Goal: Information Seeking & Learning: Learn about a topic

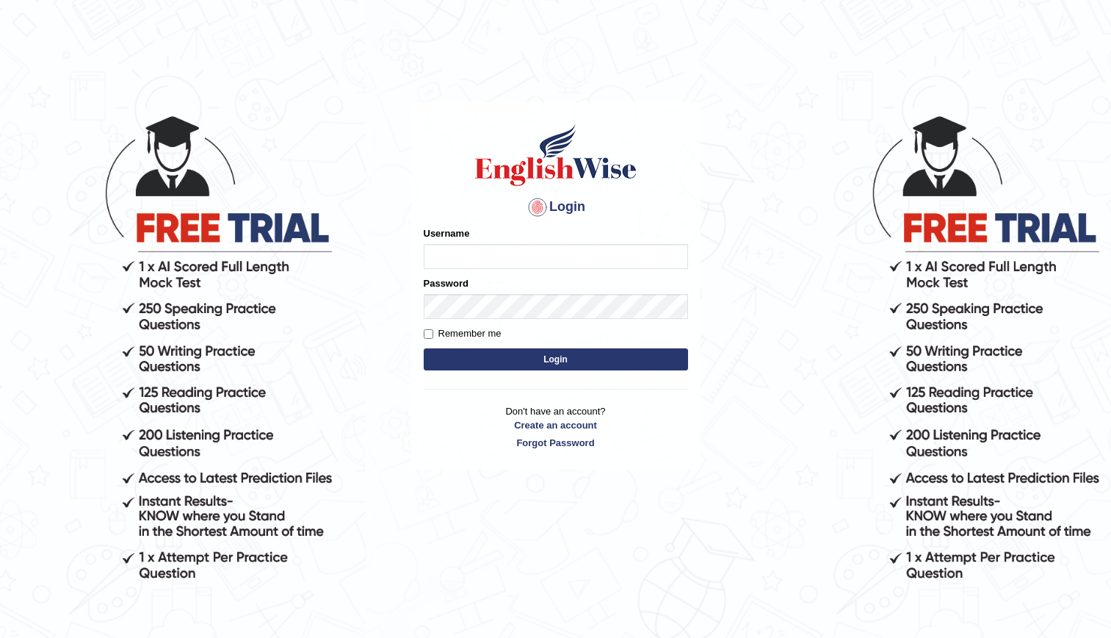
type input "kenia999"
click at [564, 367] on button "Login" at bounding box center [556, 359] width 264 height 22
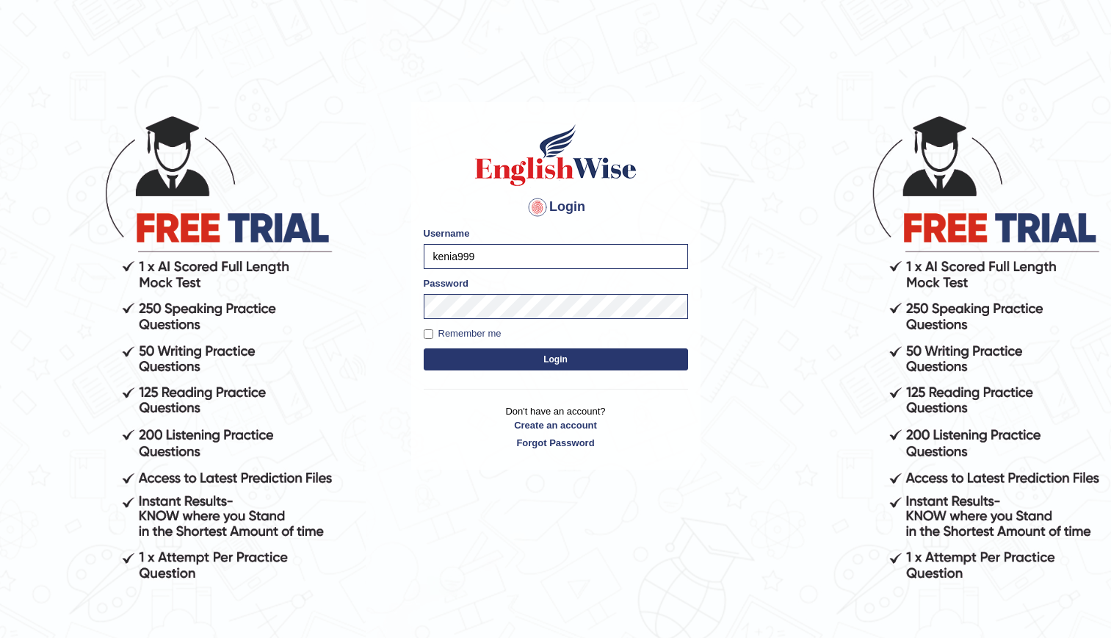
click at [555, 356] on button "Login" at bounding box center [556, 359] width 264 height 22
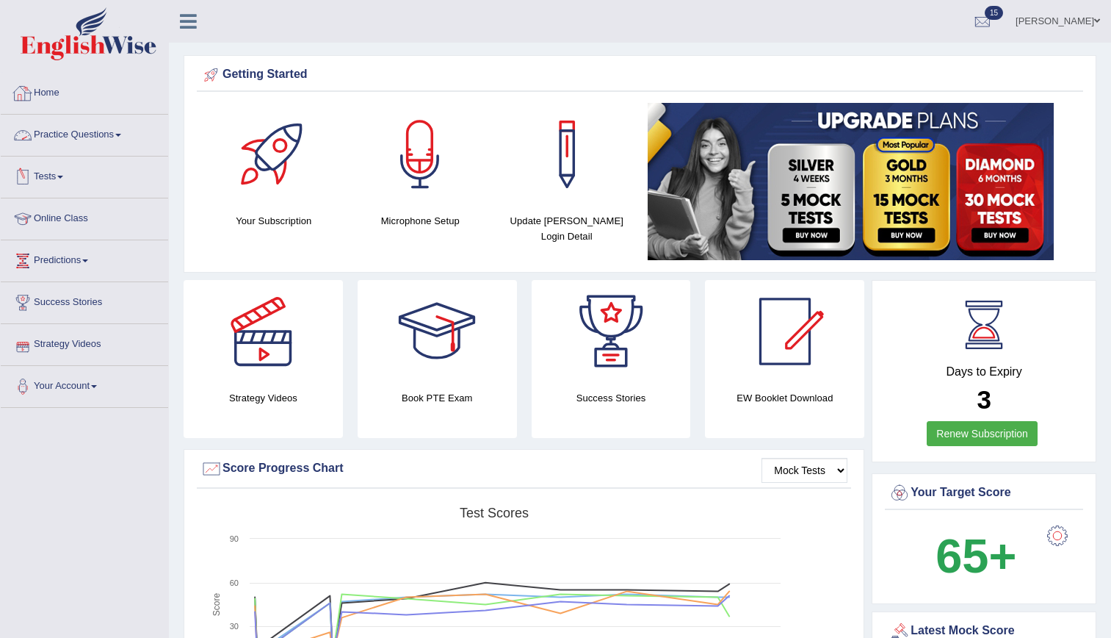
click at [79, 130] on link "Practice Questions" at bounding box center [84, 133] width 167 height 37
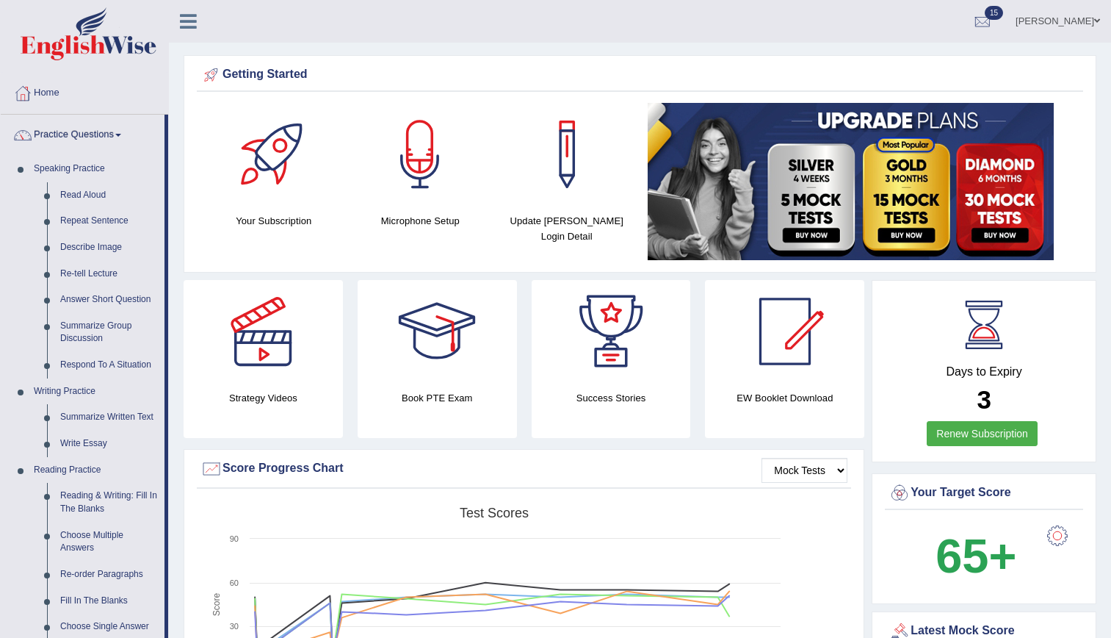
click at [79, 130] on link "Practice Questions" at bounding box center [83, 133] width 164 height 37
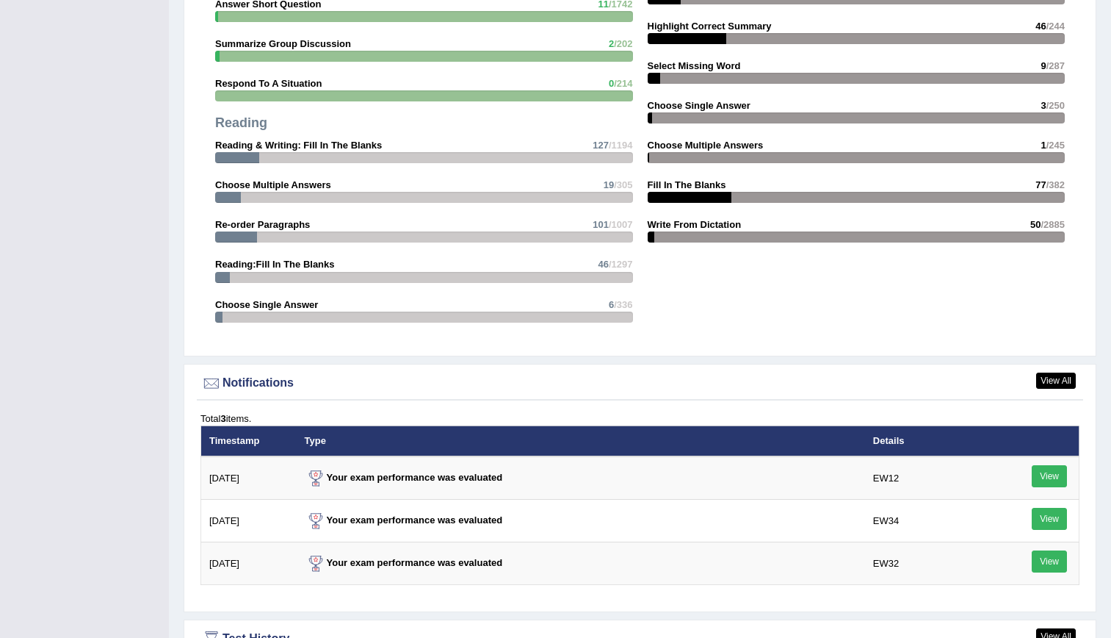
scroll to position [1595, 0]
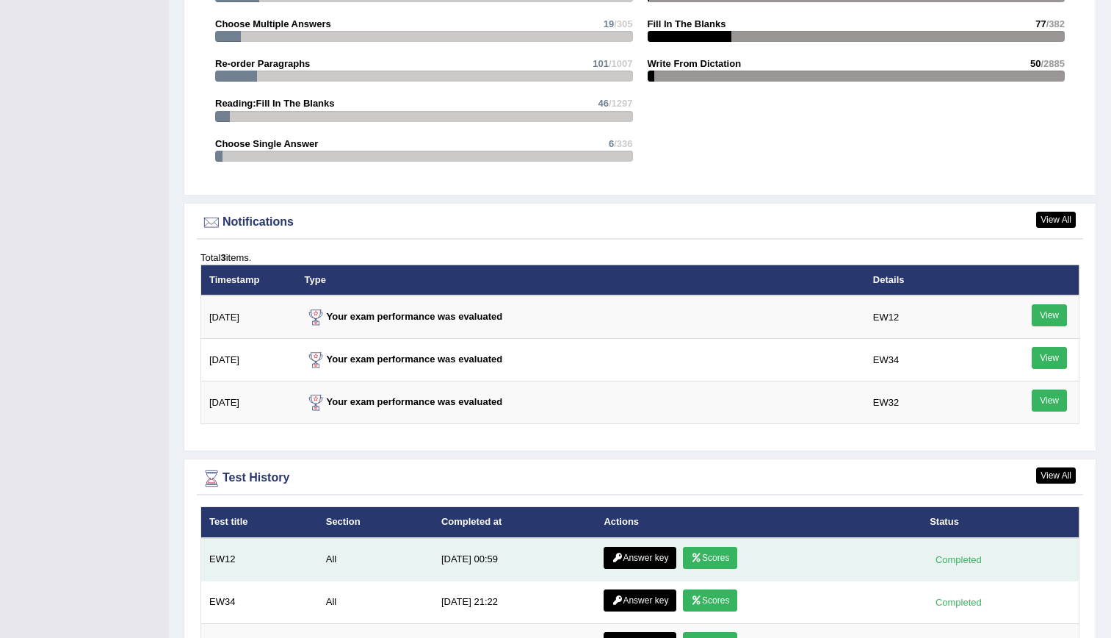
click at [624, 554] on link "Answer key" at bounding box center [640, 557] width 73 height 22
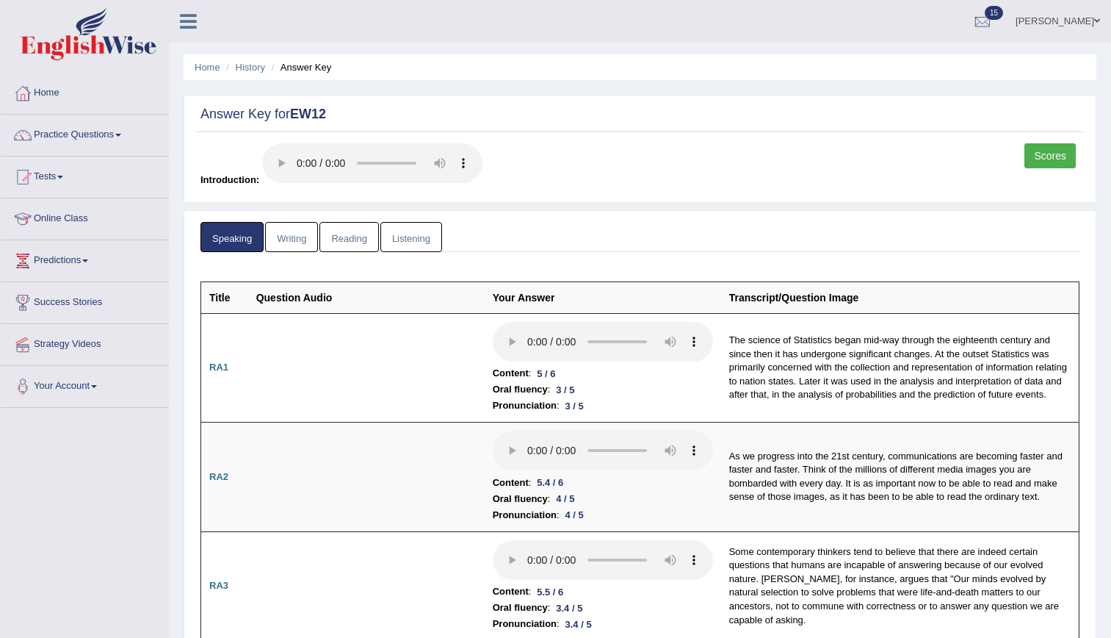
click at [295, 246] on link "Writing" at bounding box center [291, 237] width 53 height 30
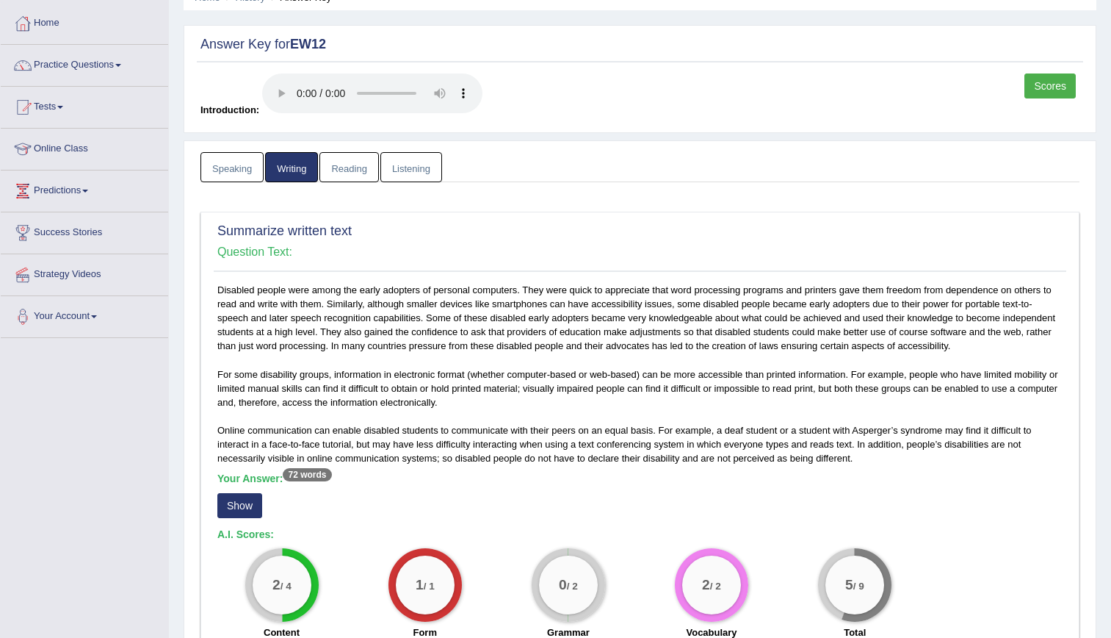
scroll to position [68, 0]
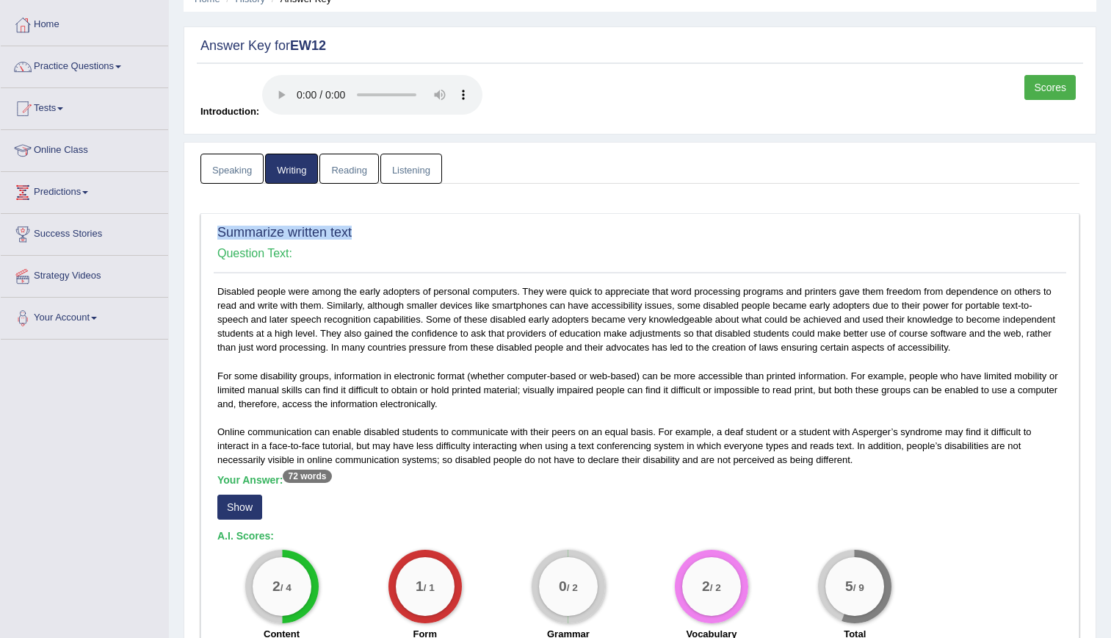
drag, startPoint x: 376, startPoint y: 226, endPoint x: 206, endPoint y: 229, distance: 170.4
click at [206, 229] on div "Summarize written text Question Text: For some disability groups, information i…" at bounding box center [640, 435] width 879 height 444
copy h2 "Summarize written text"
click at [252, 503] on button "Show" at bounding box center [239, 506] width 45 height 25
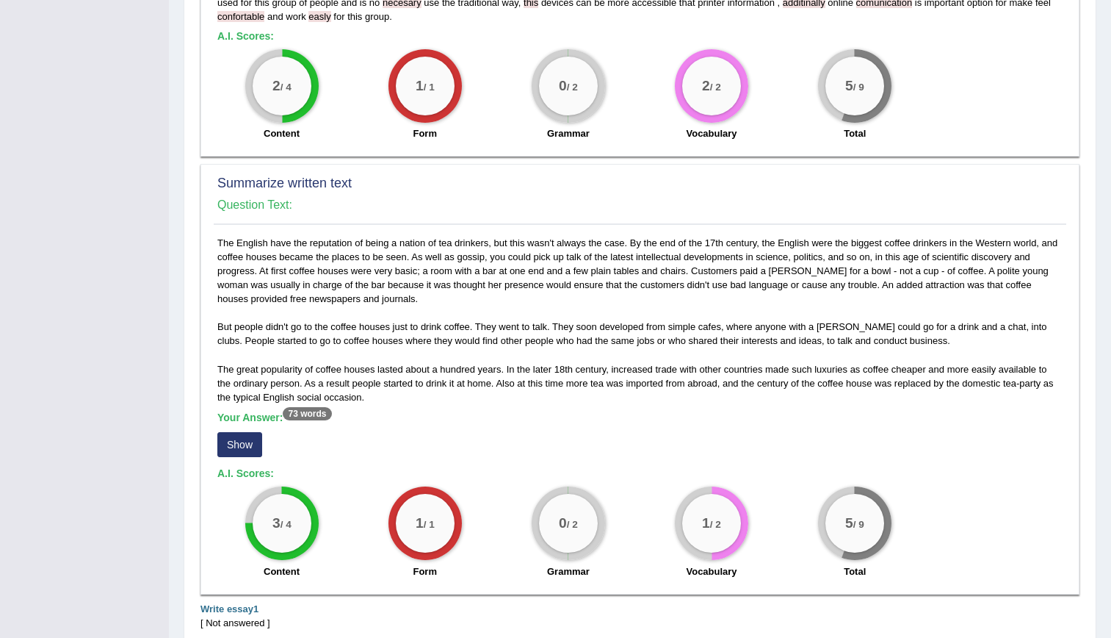
scroll to position [596, 0]
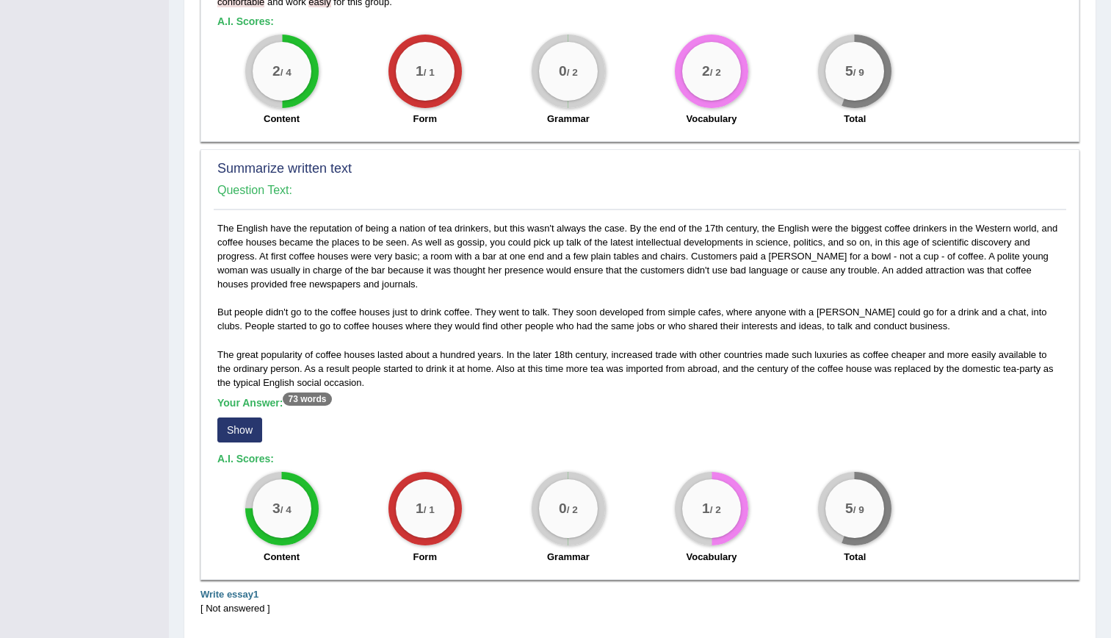
click at [237, 435] on button "Show" at bounding box center [239, 429] width 45 height 25
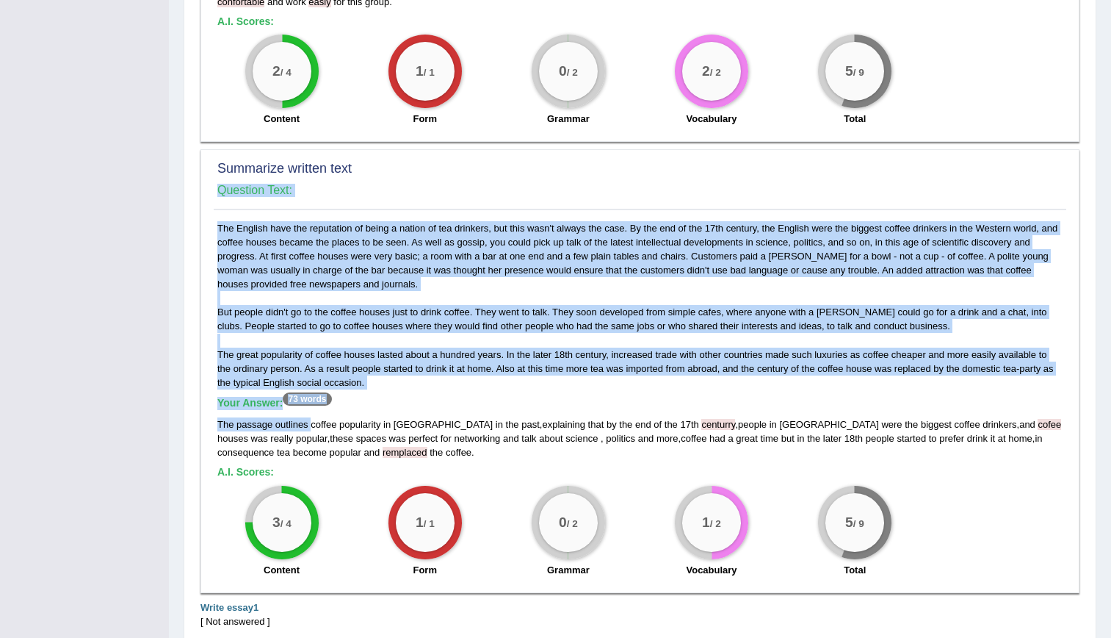
drag, startPoint x: 311, startPoint y: 425, endPoint x: 210, endPoint y: 416, distance: 101.0
click at [210, 416] on div "Summarize written text Question Text: The English have the reputation of being …" at bounding box center [640, 371] width 879 height 444
click at [216, 421] on div "The English have the reputation of being a nation of tea drinkers, but this was…" at bounding box center [640, 403] width 853 height 364
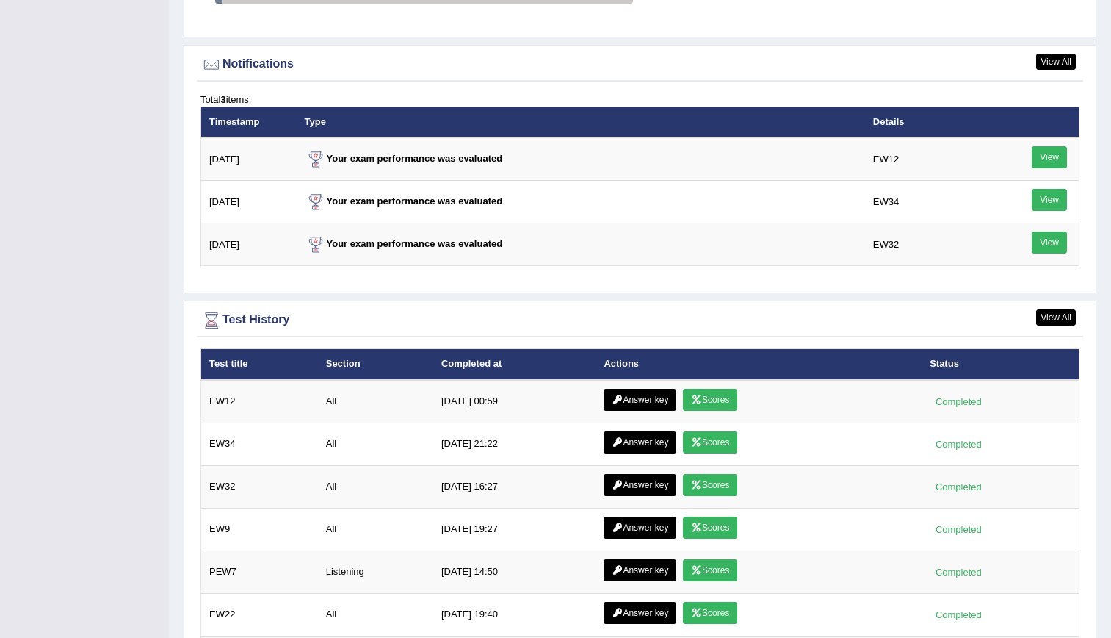
scroll to position [1772, 0]
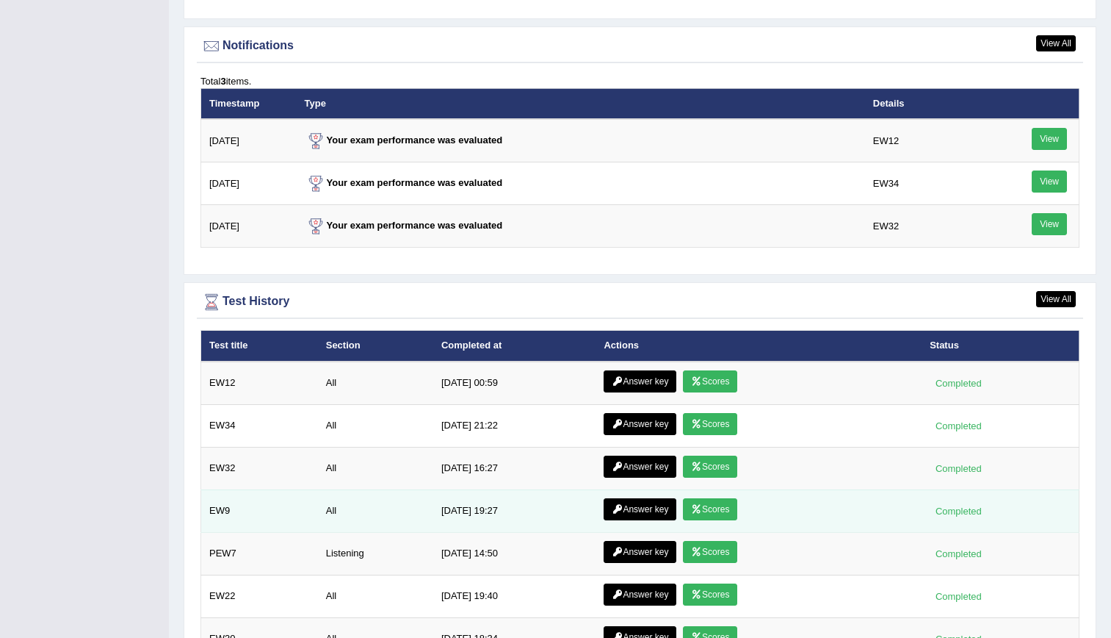
click at [653, 511] on link "Answer key" at bounding box center [640, 509] width 73 height 22
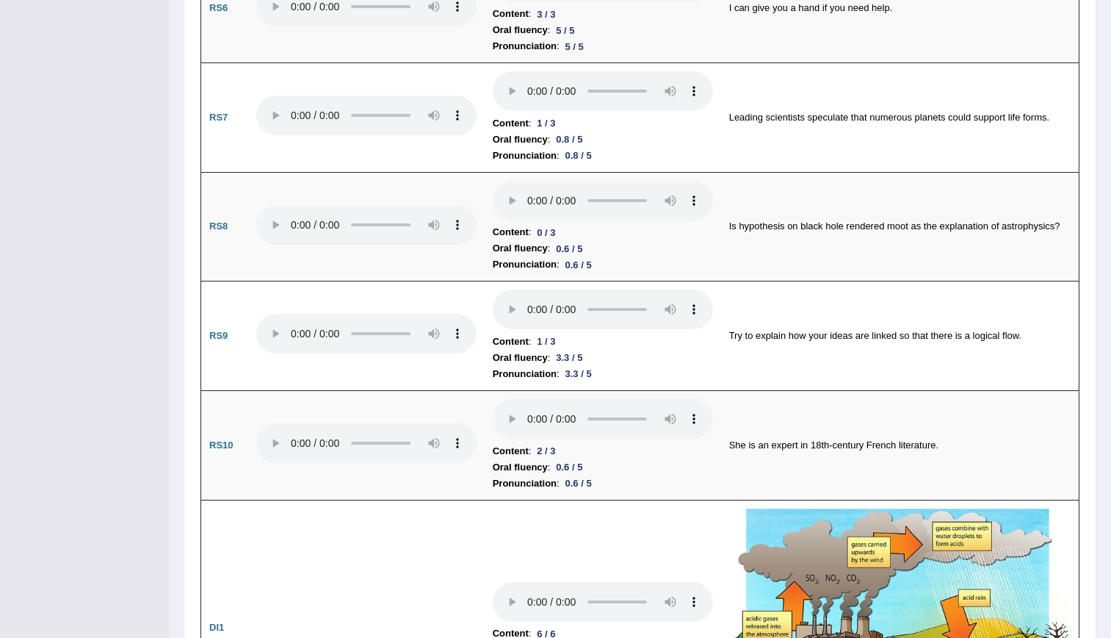
scroll to position [1052, 0]
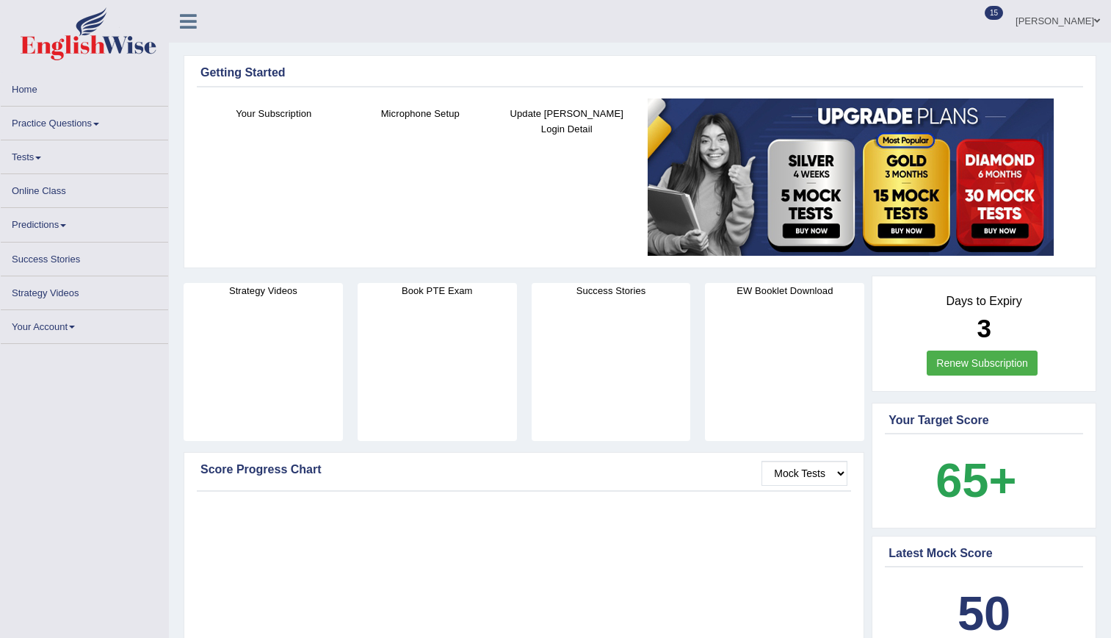
click at [25, 151] on link "Tests" at bounding box center [84, 154] width 167 height 29
click at [27, 154] on link "Tests" at bounding box center [84, 154] width 167 height 29
click at [1, 140] on link "Tests" at bounding box center [84, 154] width 167 height 29
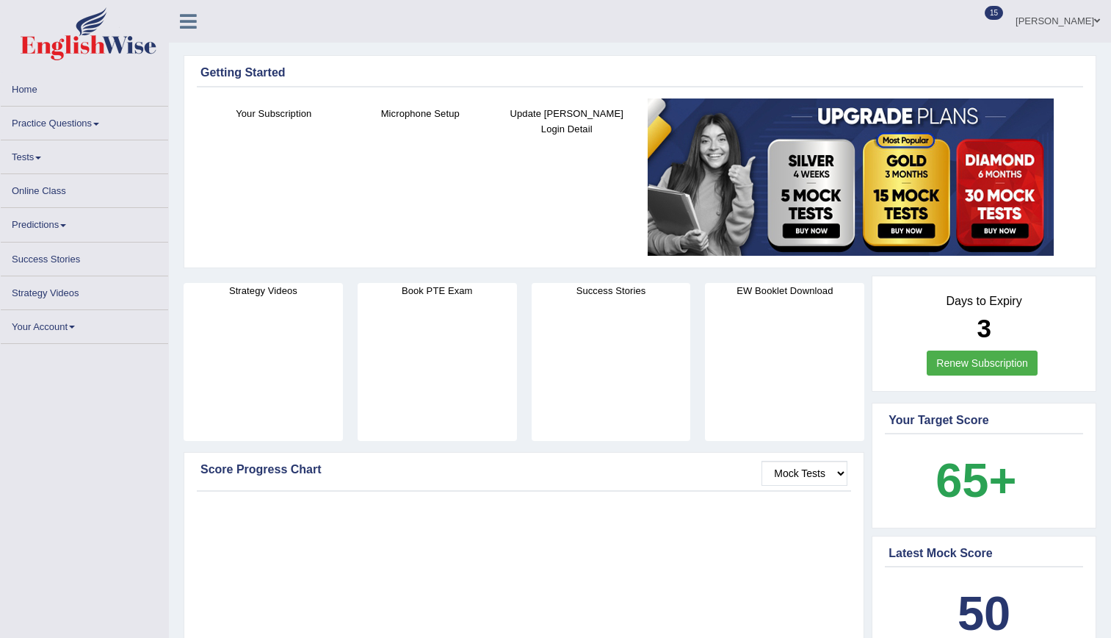
click at [1, 140] on link "Tests" at bounding box center [84, 154] width 167 height 29
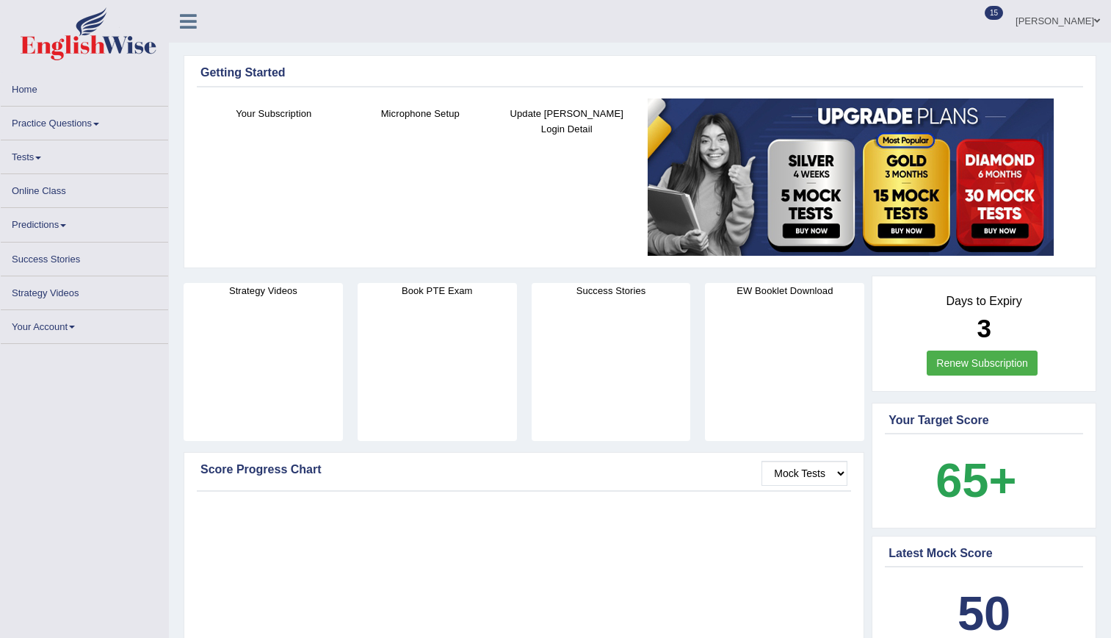
click at [1, 140] on link "Tests" at bounding box center [84, 154] width 167 height 29
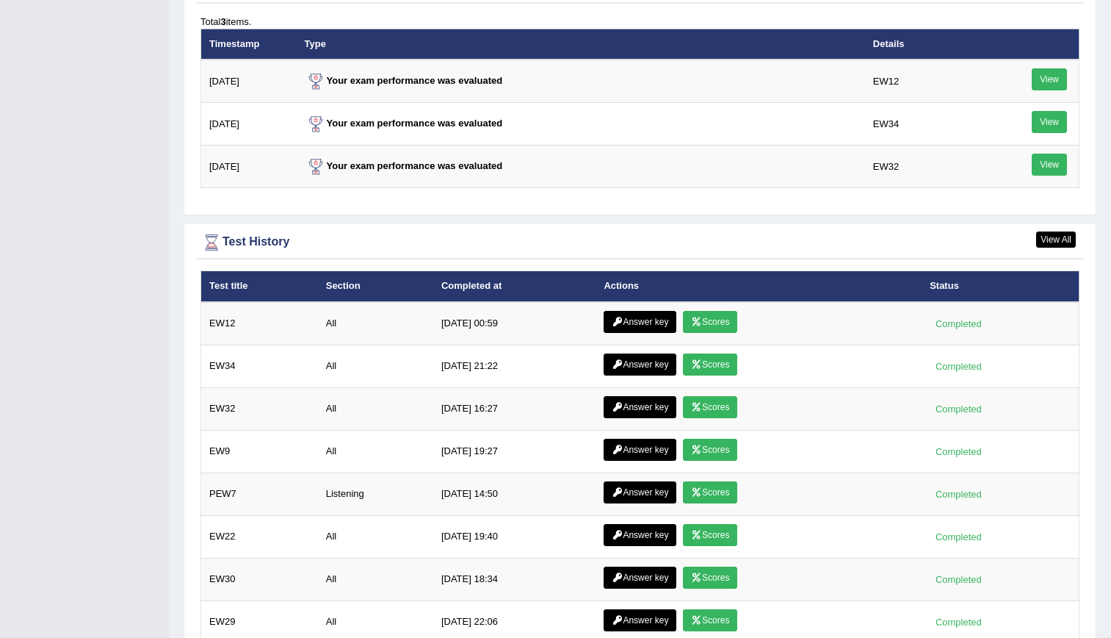
scroll to position [1825, 0]
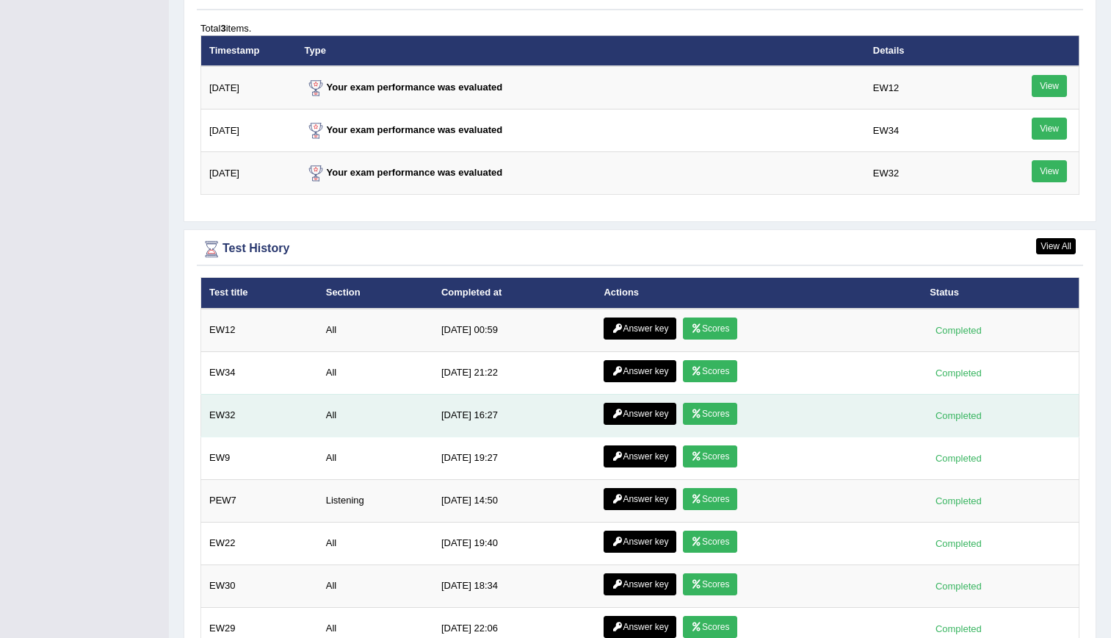
click at [646, 411] on link "Answer key" at bounding box center [640, 414] width 73 height 22
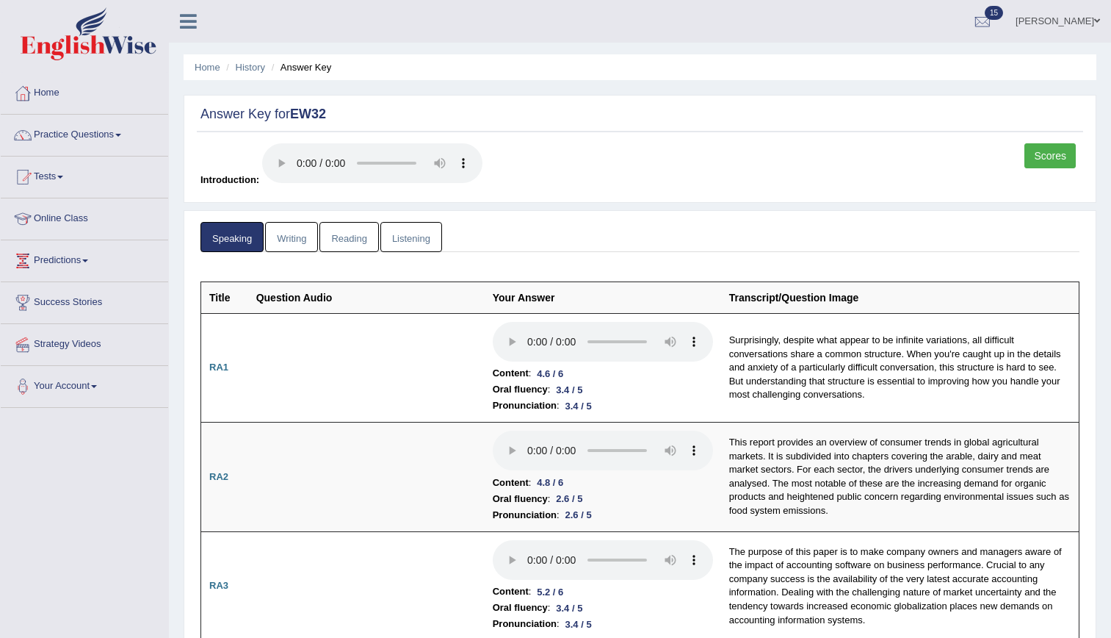
click at [232, 233] on link "Speaking" at bounding box center [232, 237] width 63 height 30
click at [307, 236] on link "Writing" at bounding box center [291, 237] width 53 height 30
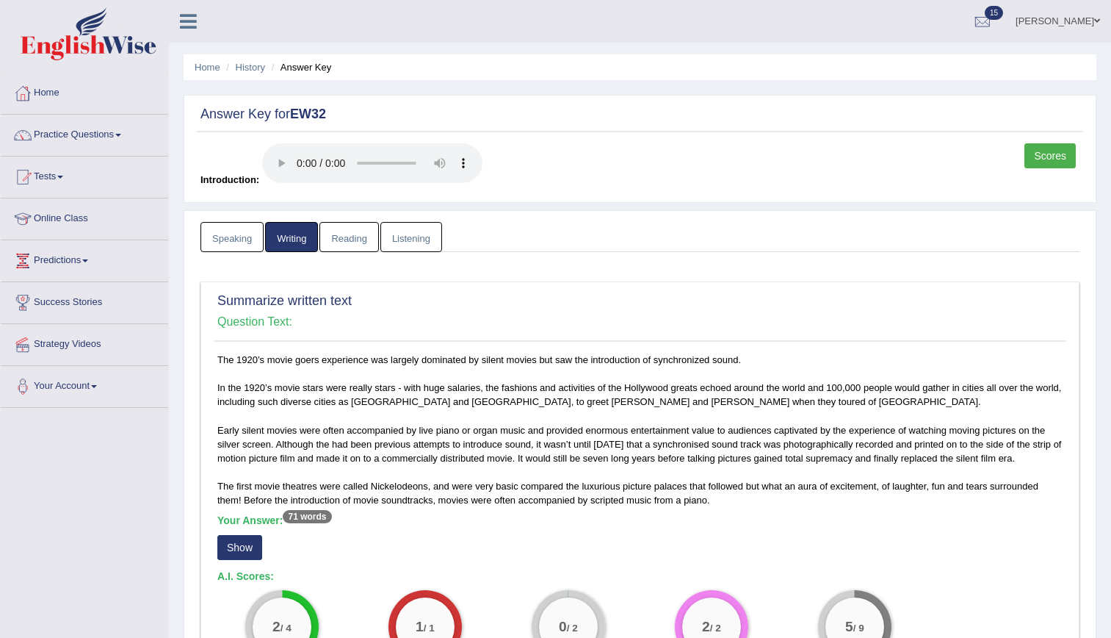
click at [358, 250] on link "Reading" at bounding box center [349, 237] width 59 height 30
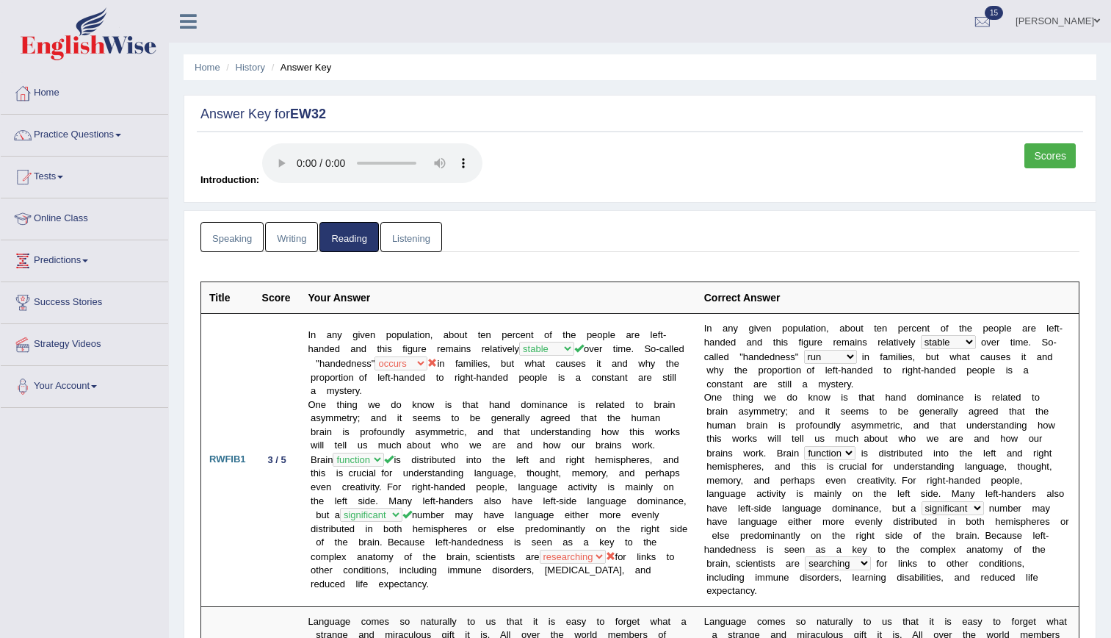
click at [406, 235] on link "Listening" at bounding box center [411, 237] width 62 height 30
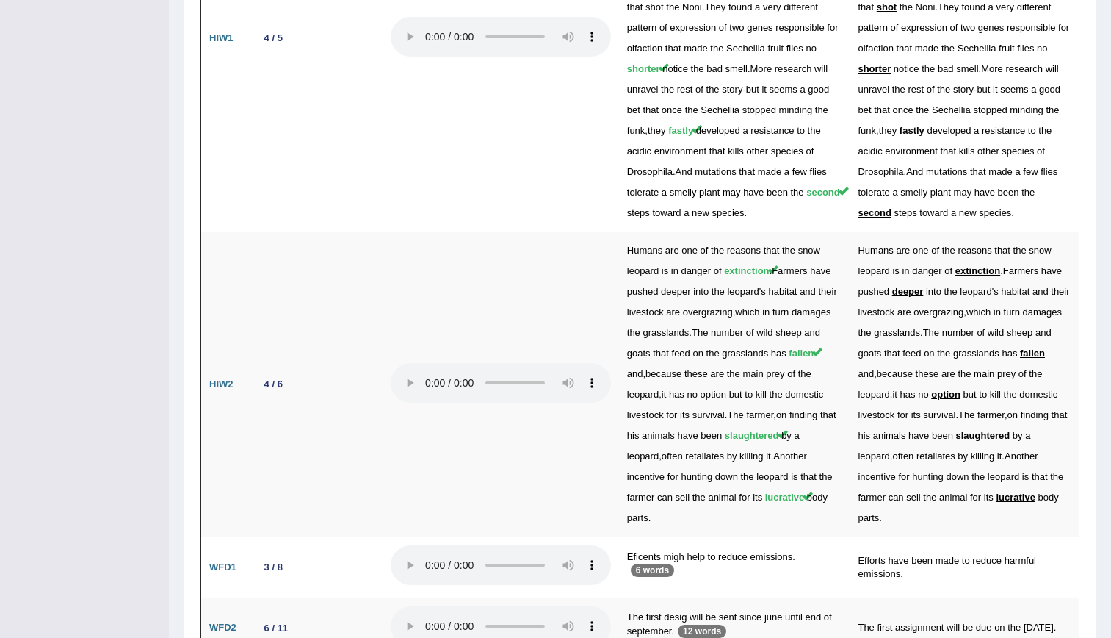
scroll to position [886, 0]
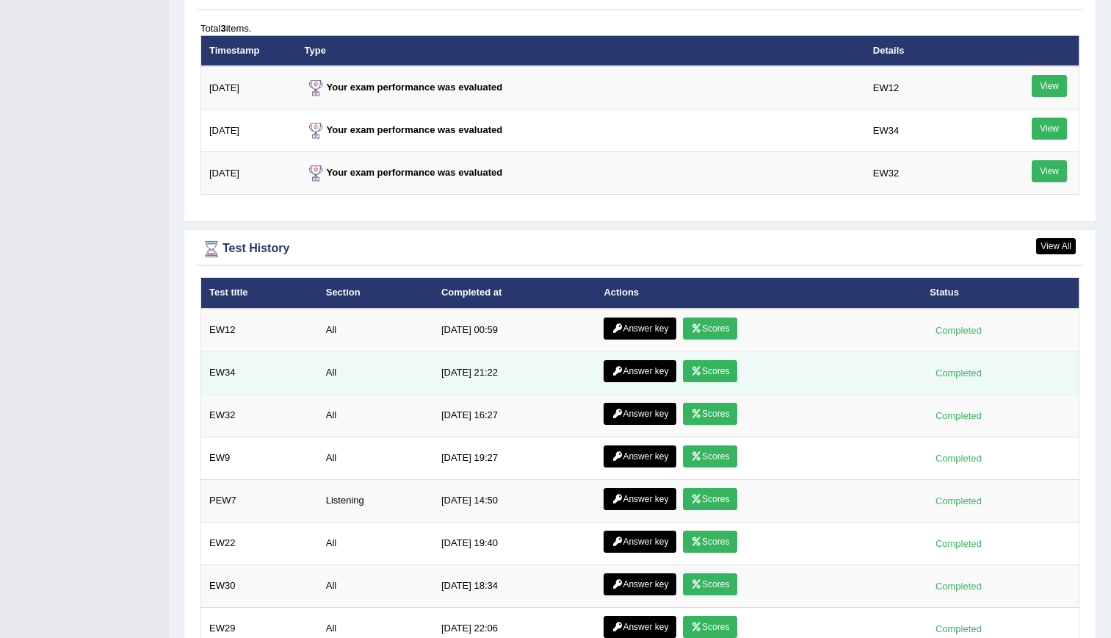
click at [623, 364] on link "Answer key" at bounding box center [640, 371] width 73 height 22
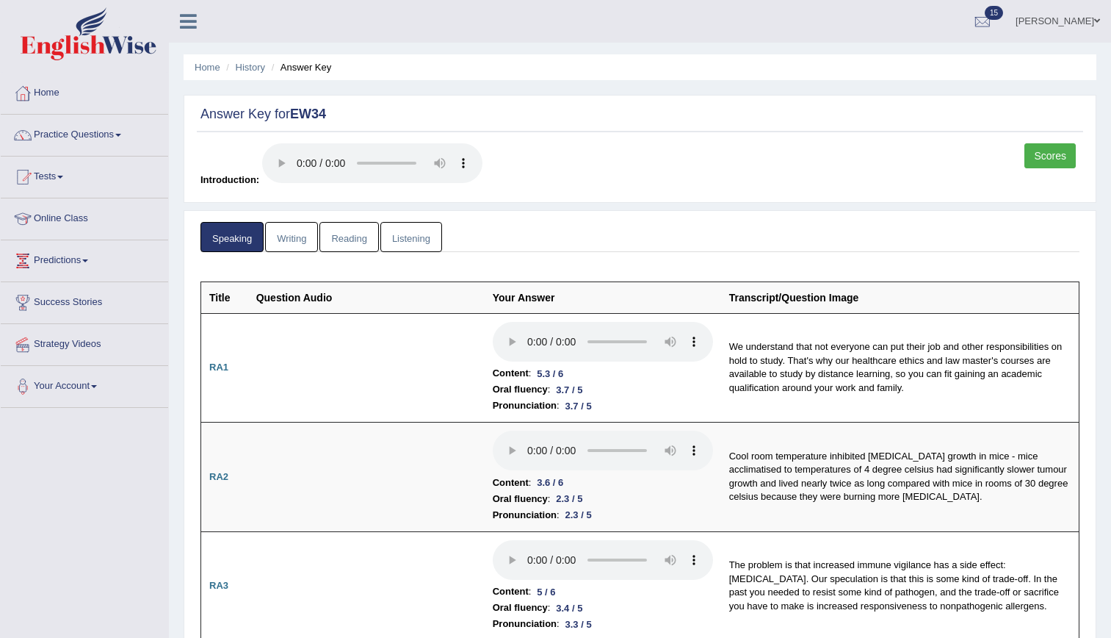
click at [414, 241] on link "Listening" at bounding box center [411, 237] width 62 height 30
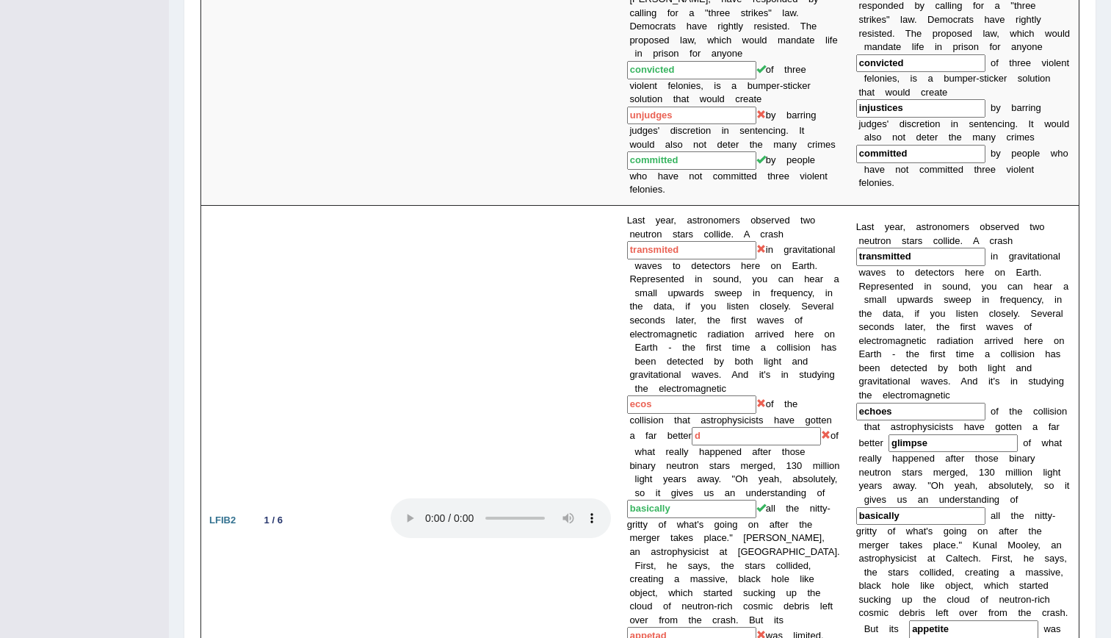
scroll to position [1270, 0]
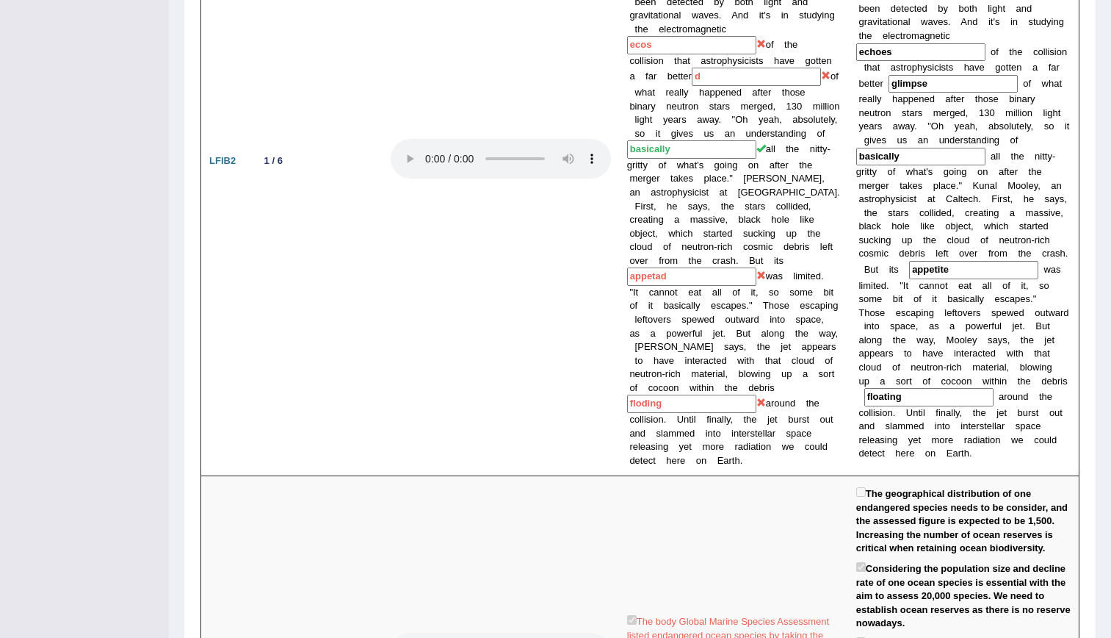
scroll to position [1640, 0]
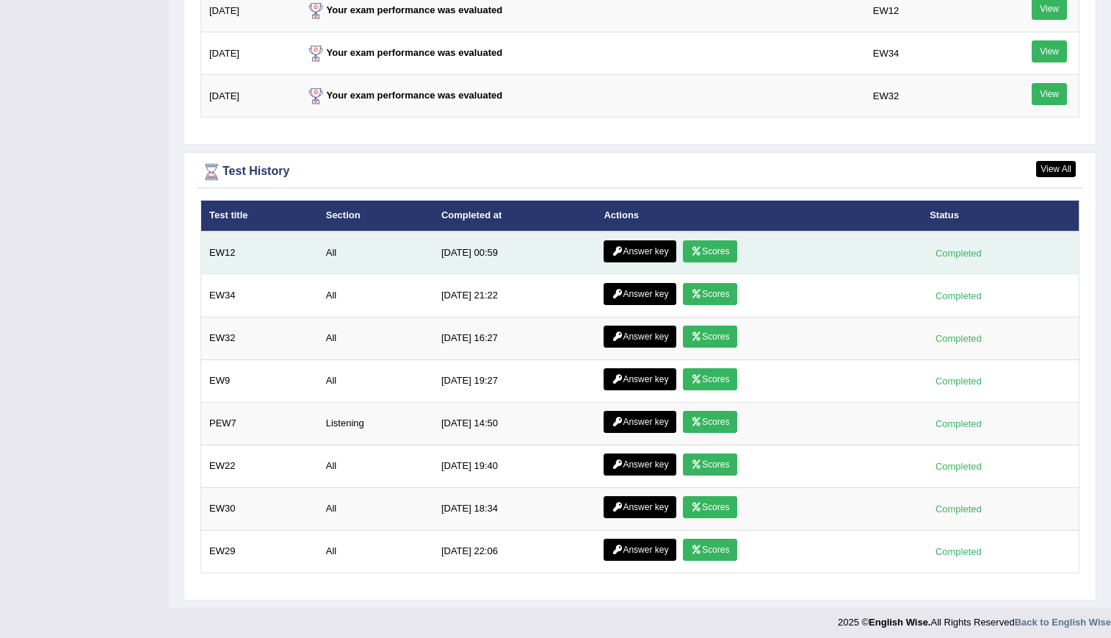
scroll to position [1825, 0]
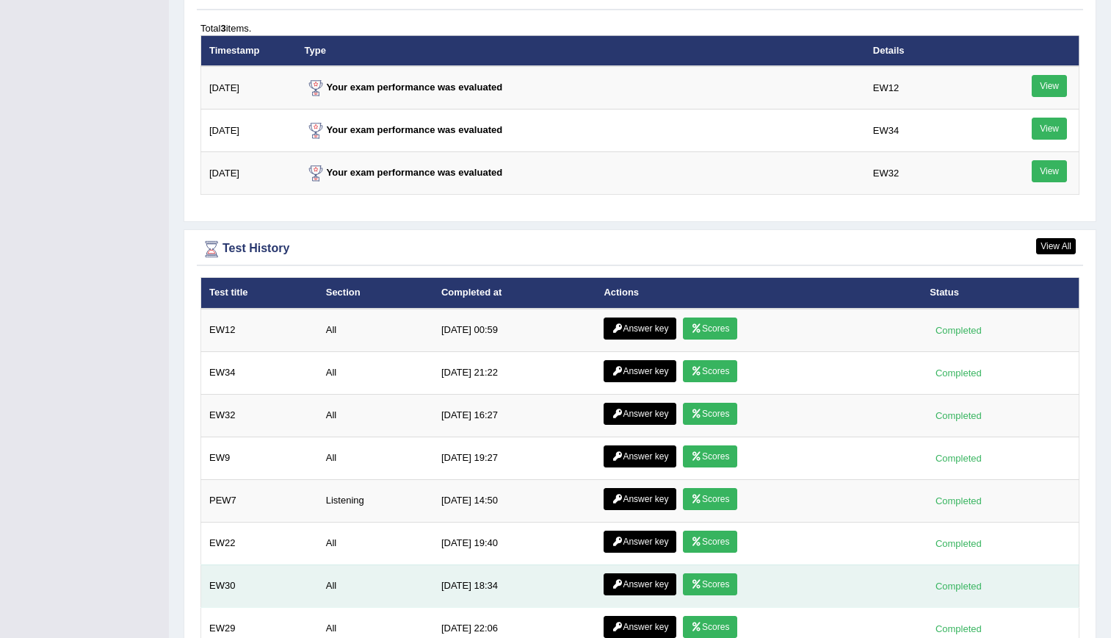
click at [723, 584] on link "Scores" at bounding box center [710, 584] width 54 height 22
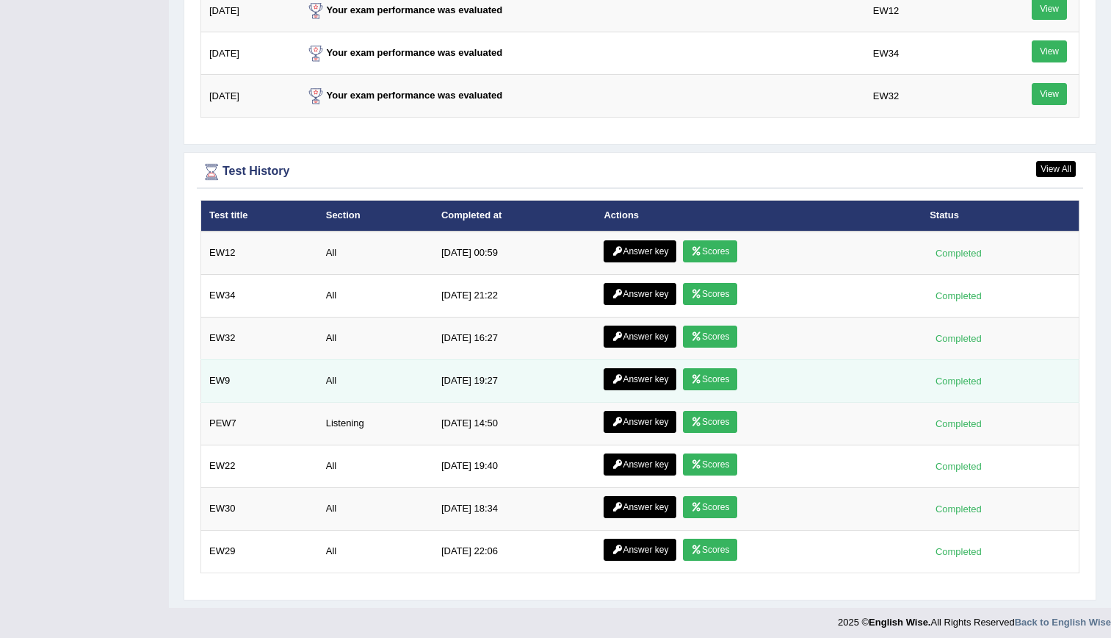
scroll to position [1825, 0]
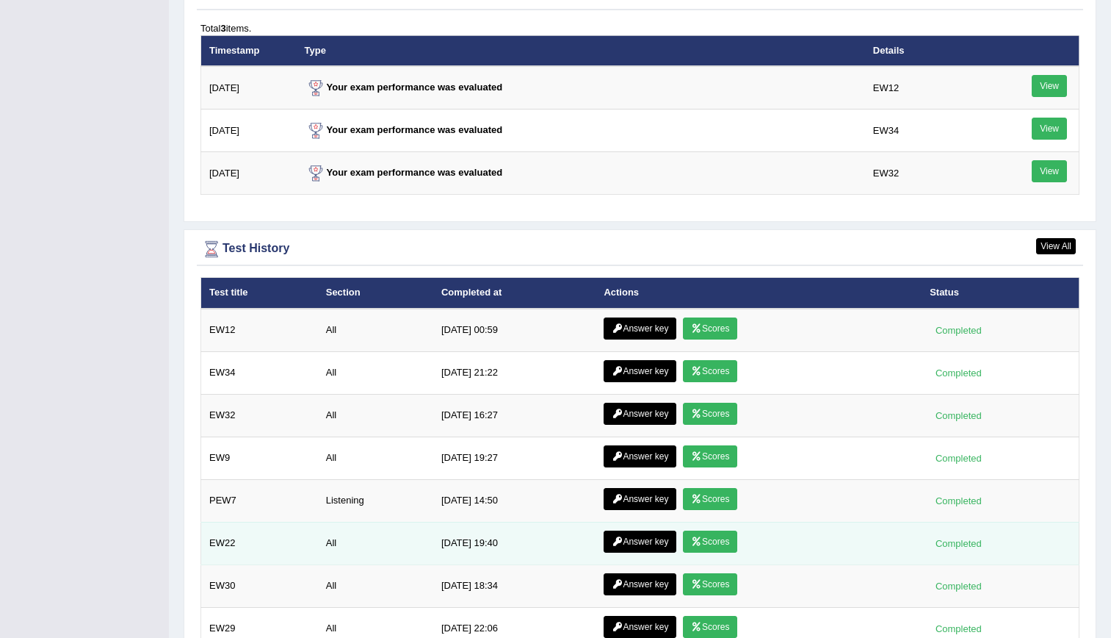
click at [635, 535] on link "Answer key" at bounding box center [640, 541] width 73 height 22
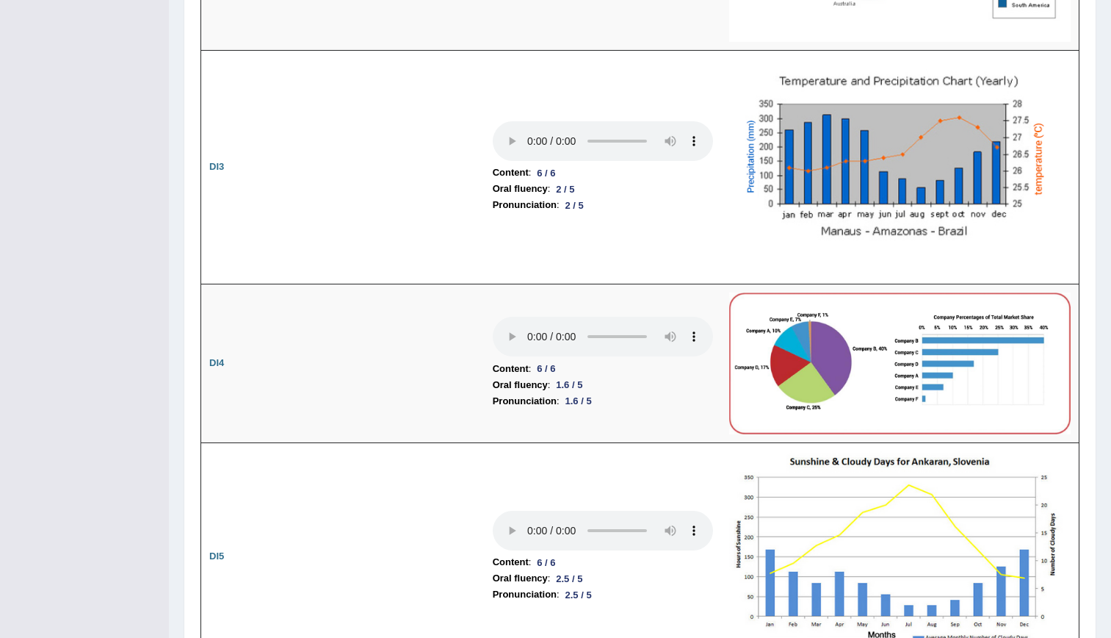
scroll to position [1781, 0]
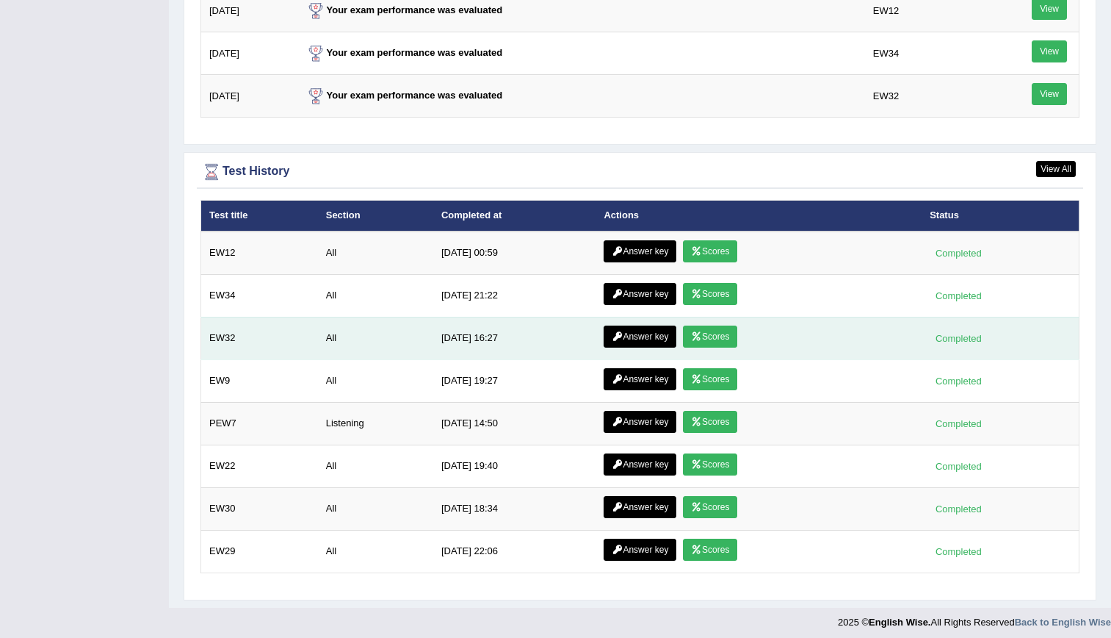
scroll to position [1825, 0]
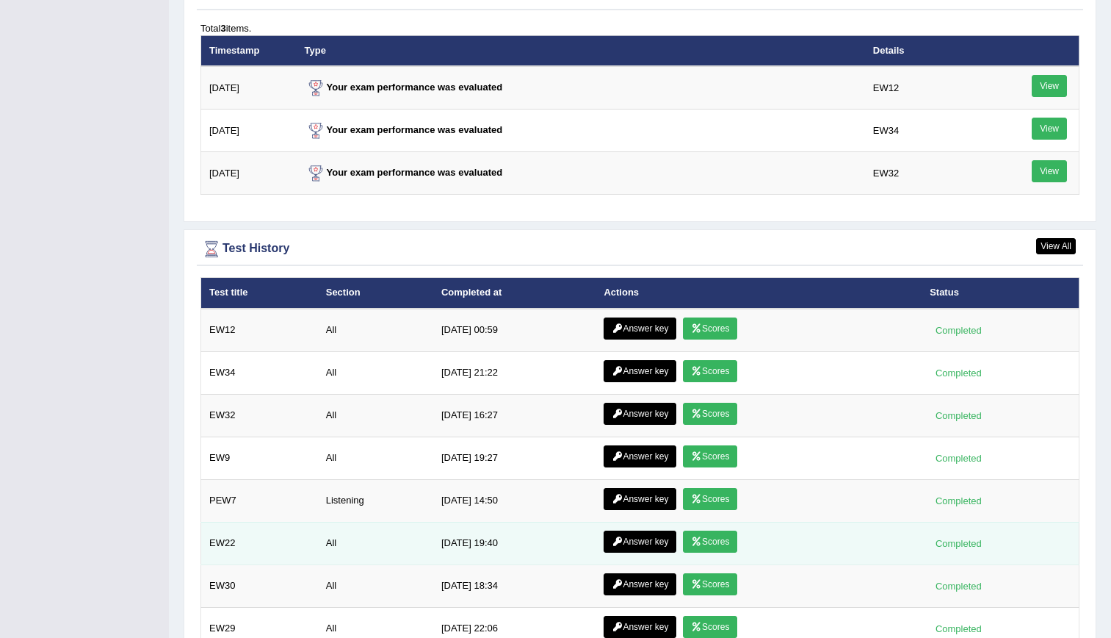
click at [696, 541] on icon at bounding box center [696, 541] width 11 height 9
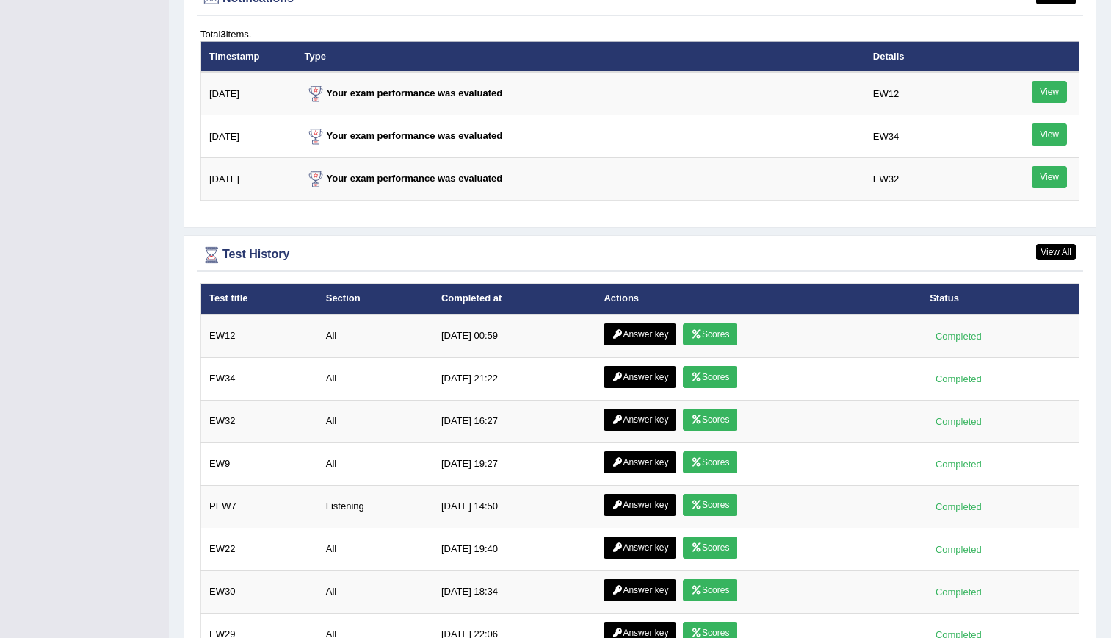
scroll to position [1908, 0]
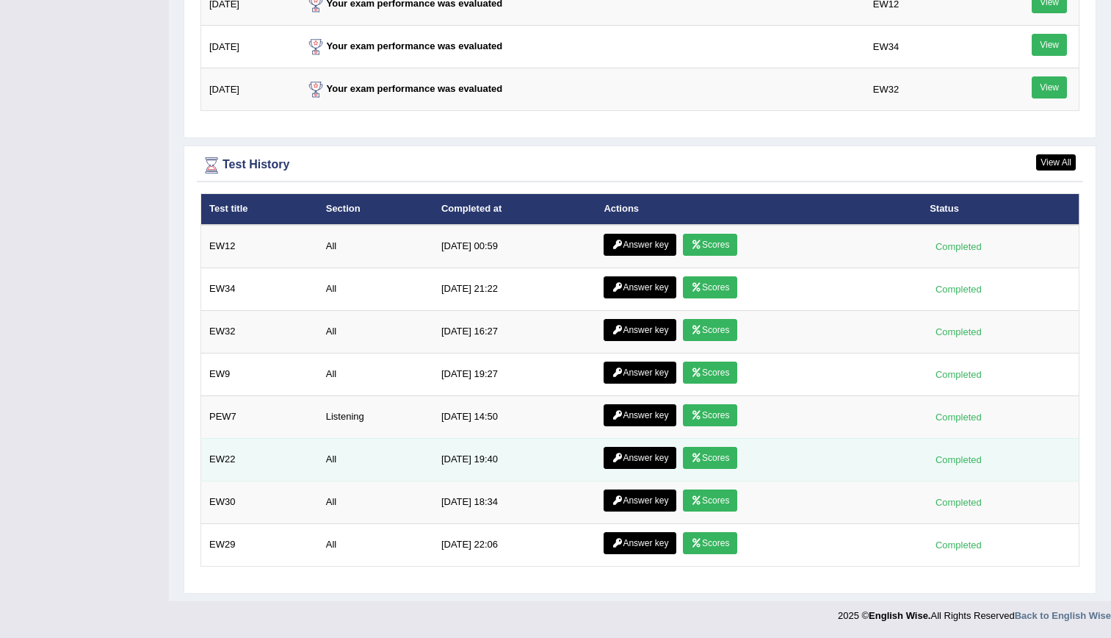
click at [633, 449] on link "Answer key" at bounding box center [640, 458] width 73 height 22
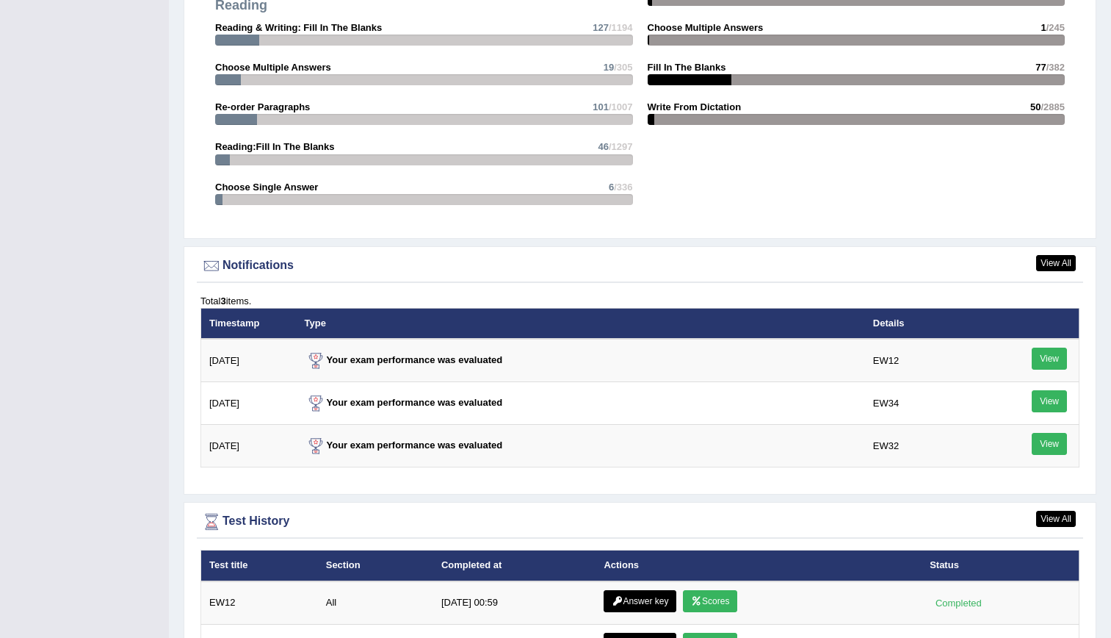
scroll to position [1908, 0]
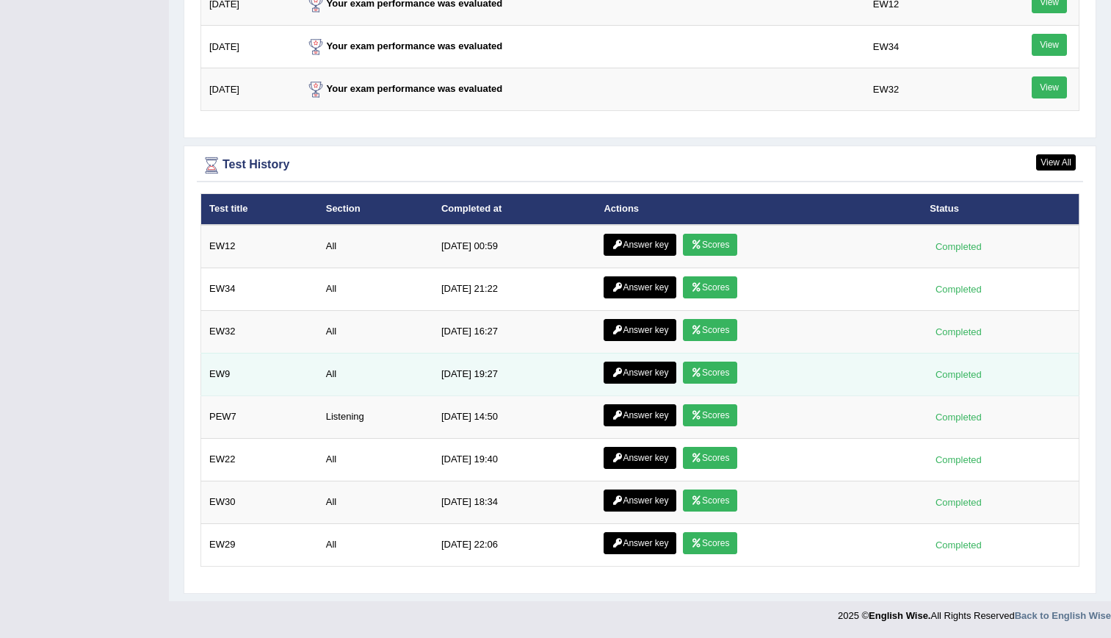
click at [653, 375] on link "Answer key" at bounding box center [640, 372] width 73 height 22
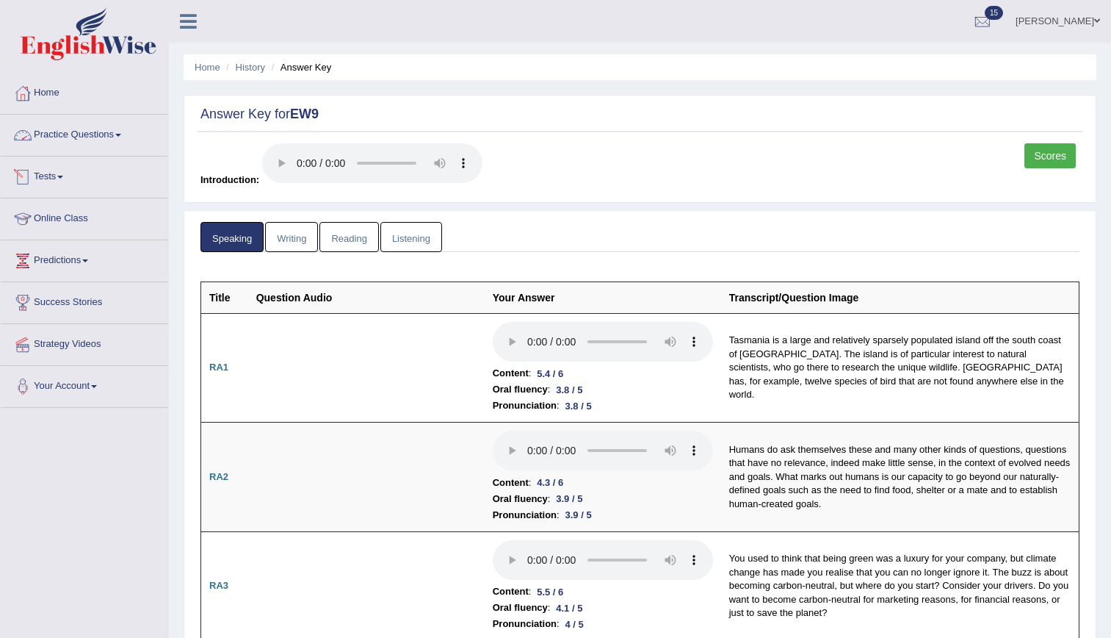
click at [106, 140] on link "Practice Questions" at bounding box center [84, 133] width 167 height 37
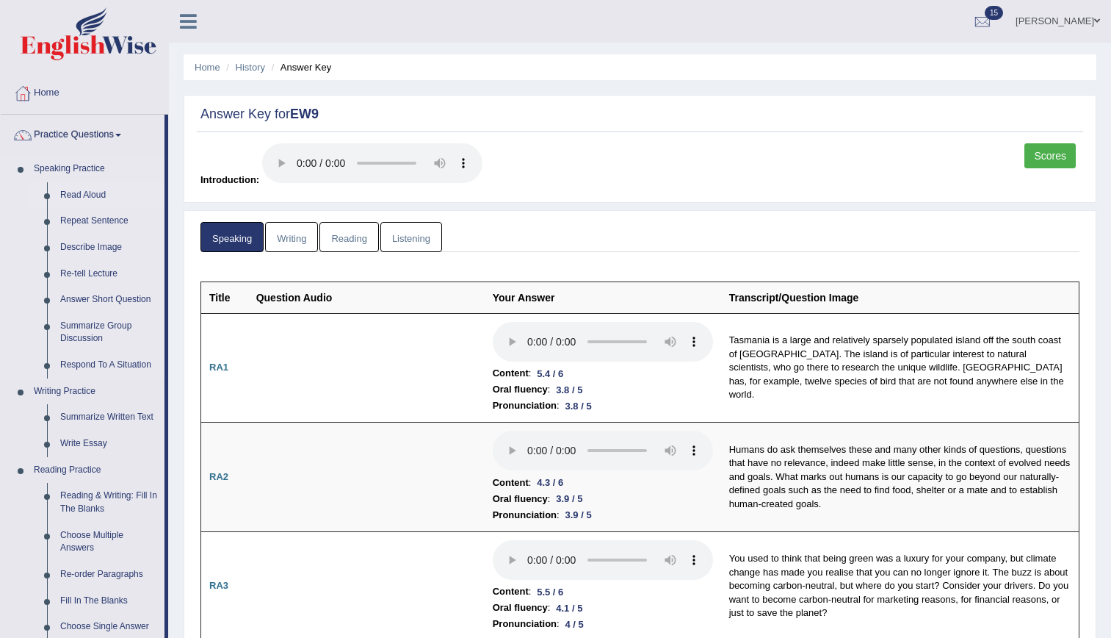
click at [94, 186] on link "Read Aloud" at bounding box center [109, 195] width 111 height 26
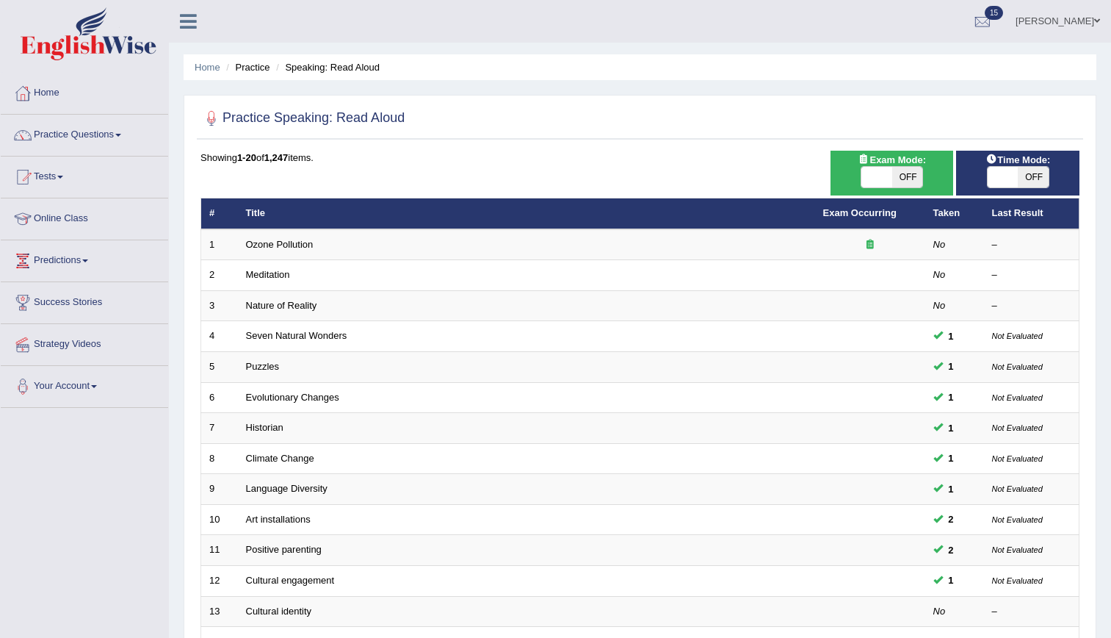
click at [862, 184] on span at bounding box center [877, 177] width 31 height 21
checkbox input "true"
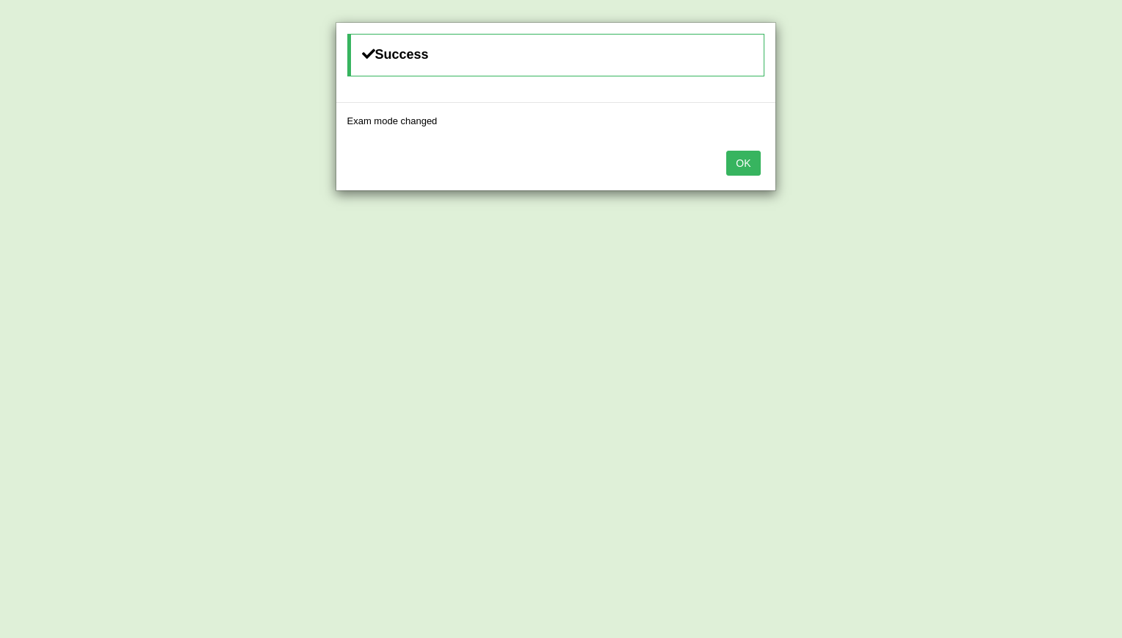
click at [995, 173] on div "Success Exam mode changed OK" at bounding box center [561, 319] width 1122 height 638
click at [756, 158] on button "OK" at bounding box center [743, 163] width 34 height 25
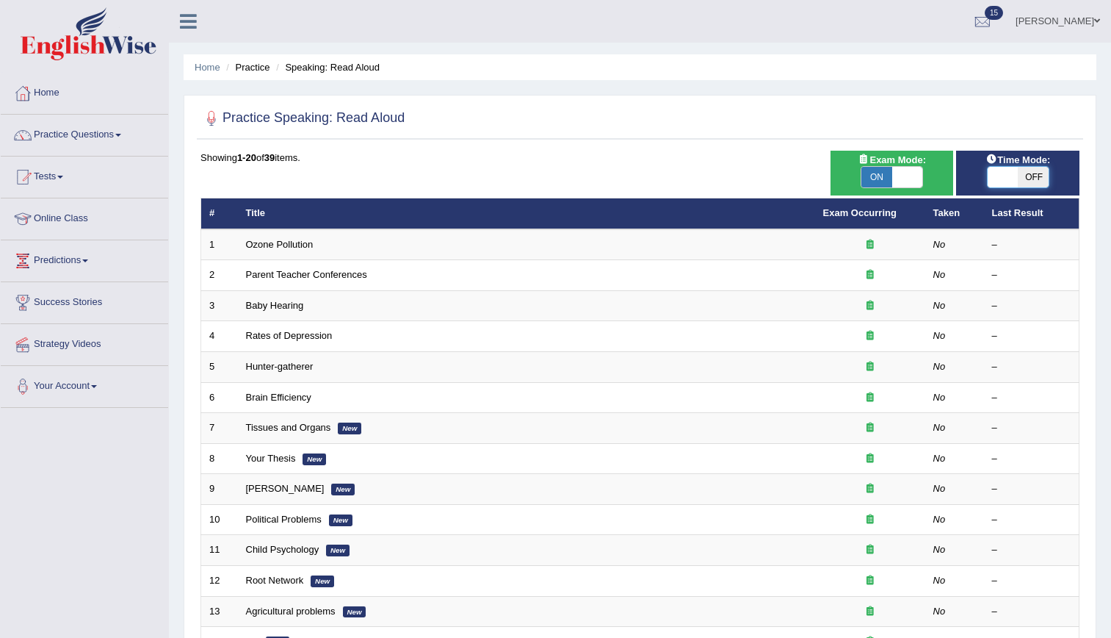
click at [1000, 180] on span at bounding box center [1003, 177] width 31 height 21
checkbox input "true"
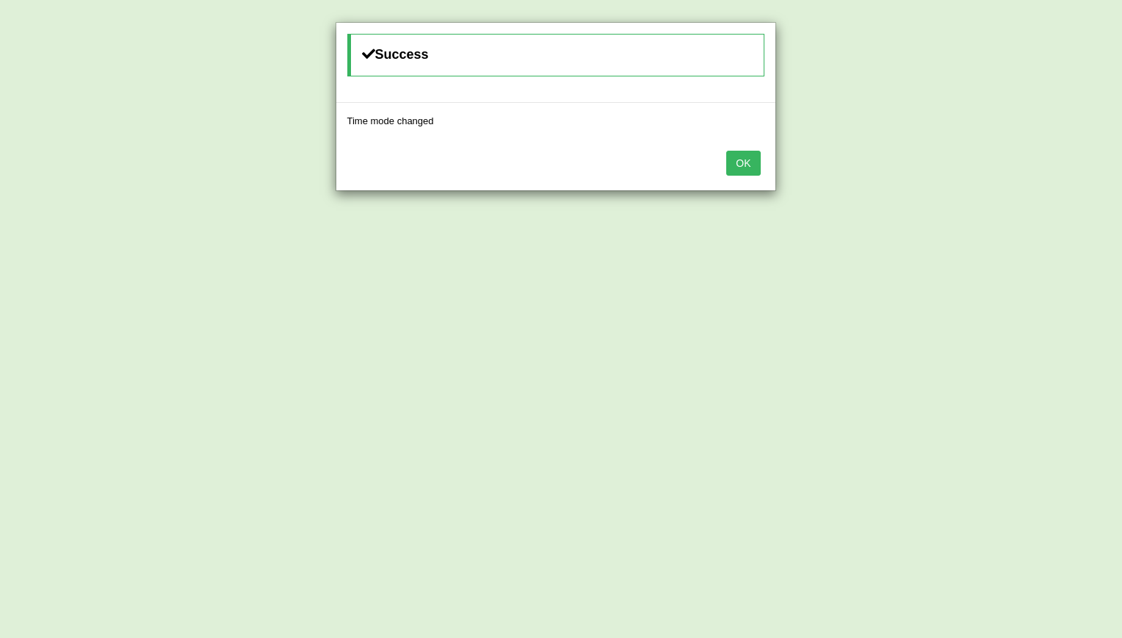
click at [748, 151] on button "OK" at bounding box center [743, 163] width 34 height 25
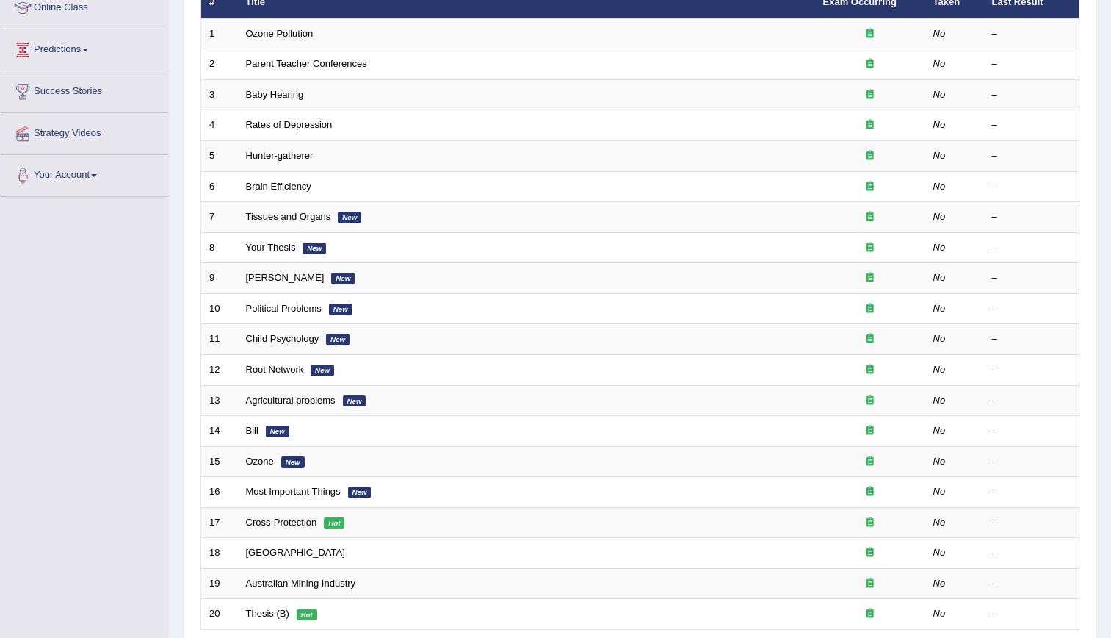
scroll to position [335, 0]
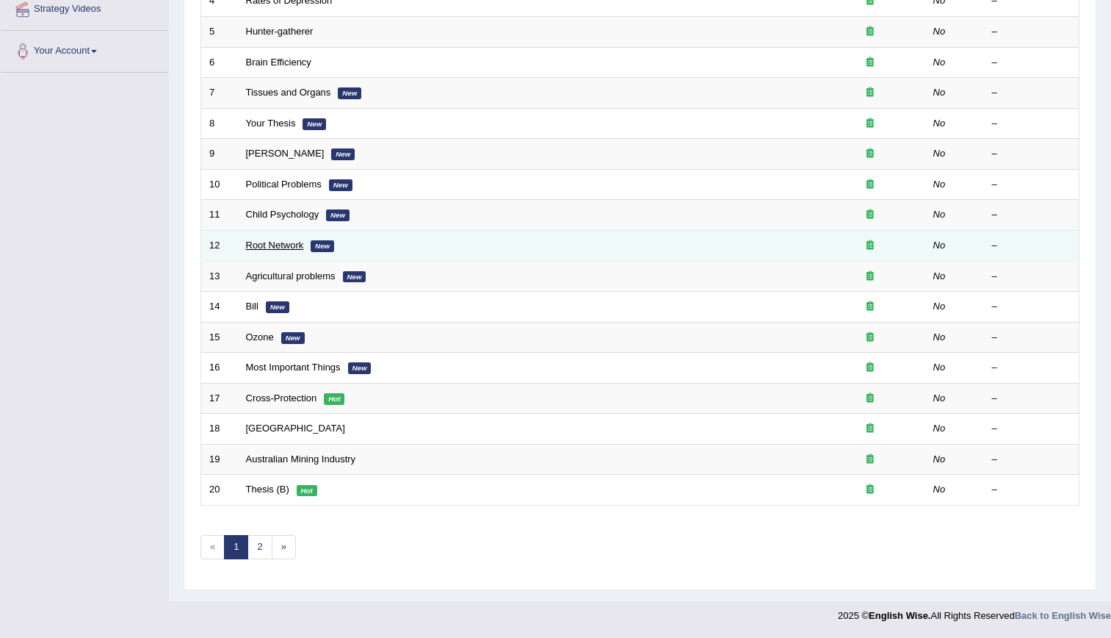
click at [292, 247] on link "Root Network" at bounding box center [275, 244] width 58 height 11
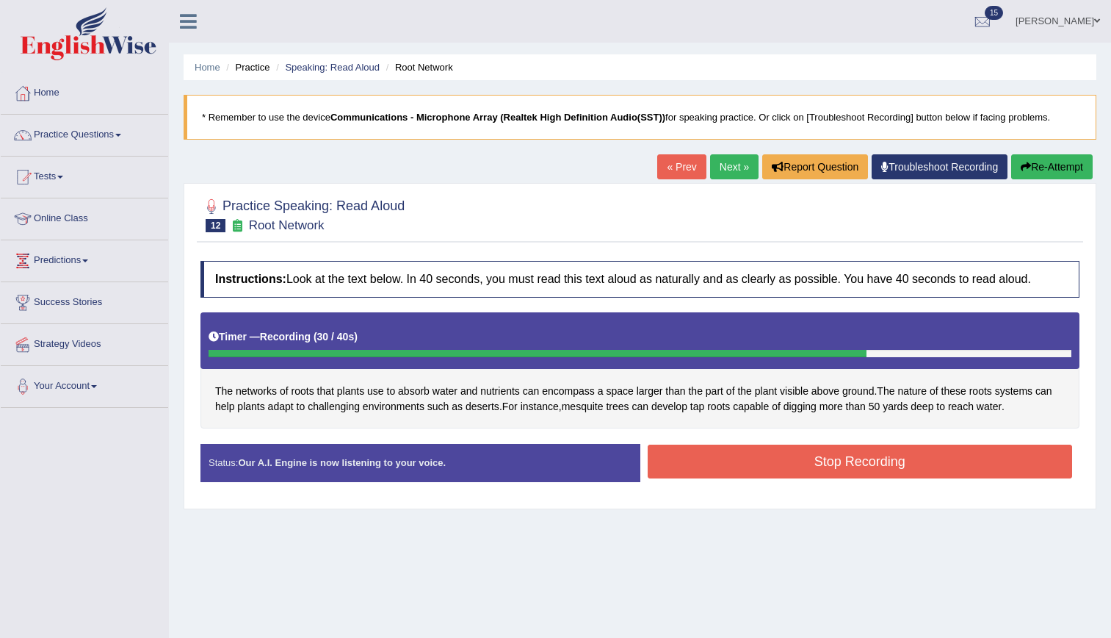
click at [690, 474] on button "Stop Recording" at bounding box center [860, 461] width 425 height 34
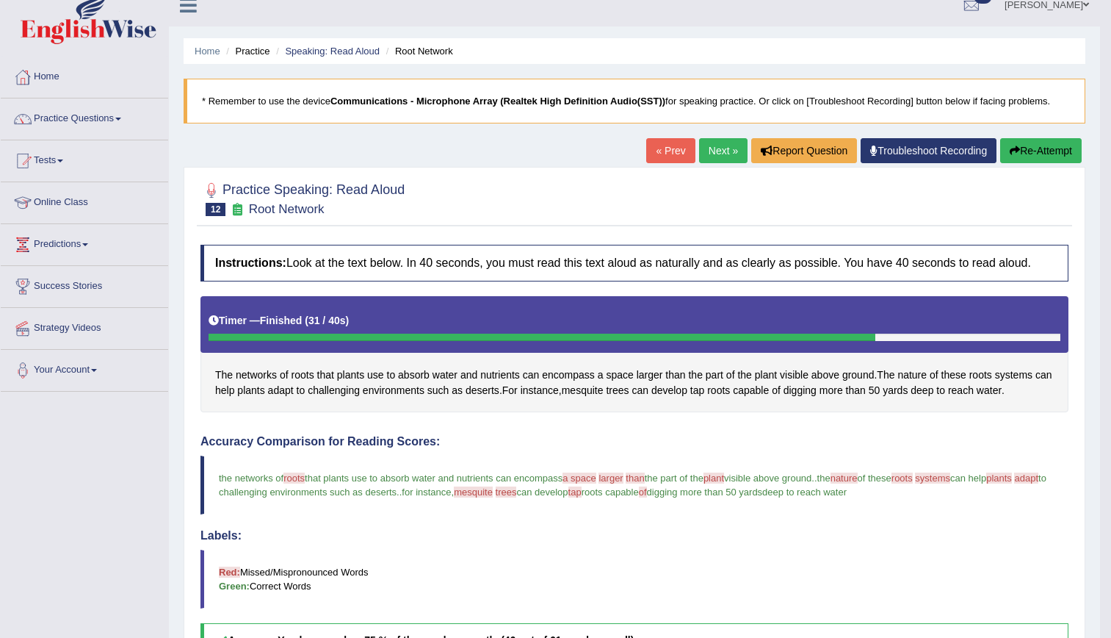
scroll to position [7, 0]
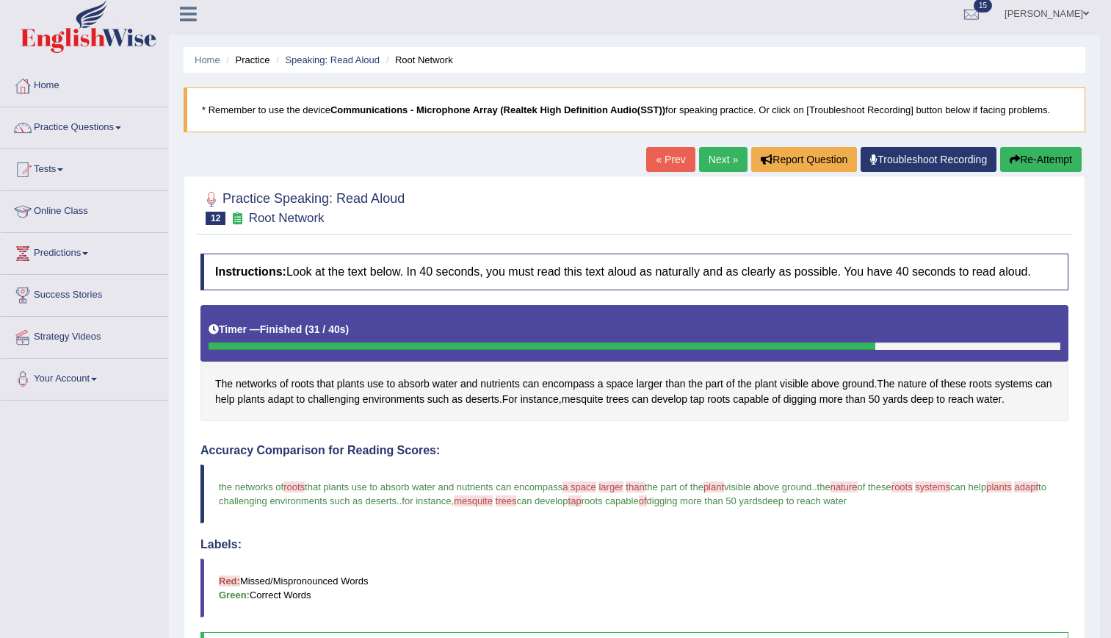
click at [718, 151] on link "Next »" at bounding box center [723, 159] width 48 height 25
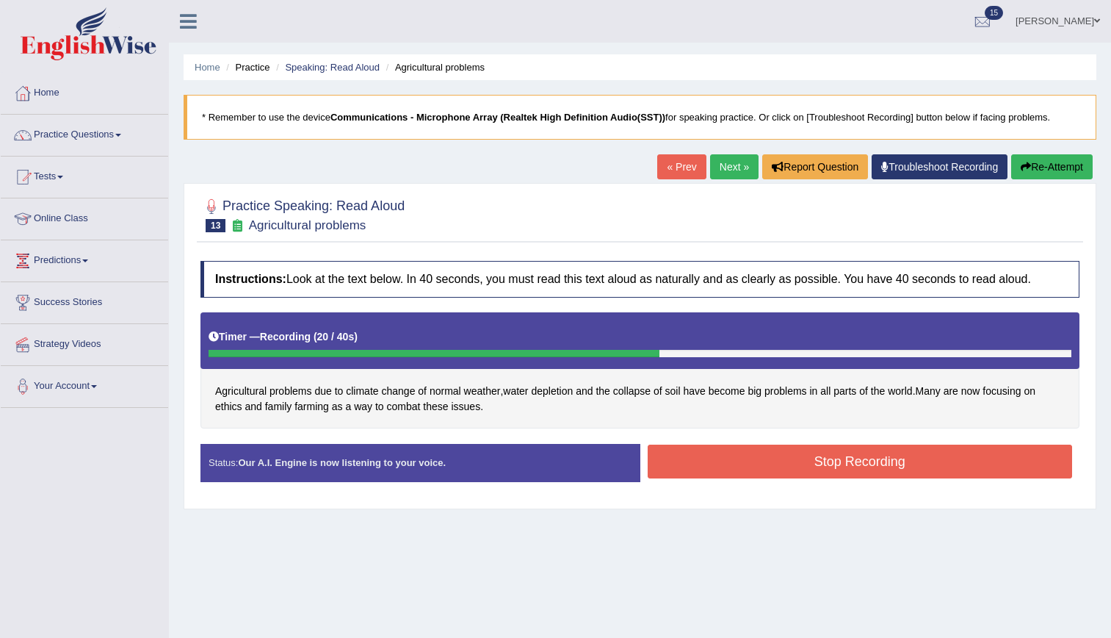
click at [729, 447] on button "Stop Recording" at bounding box center [860, 461] width 425 height 34
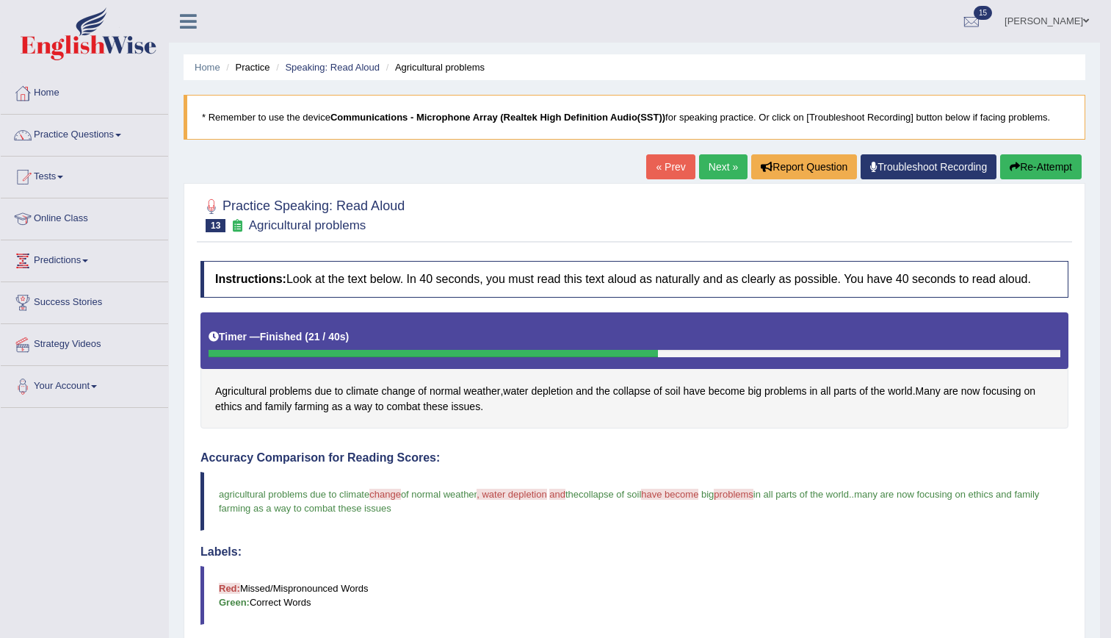
click at [730, 156] on link "Next »" at bounding box center [723, 166] width 48 height 25
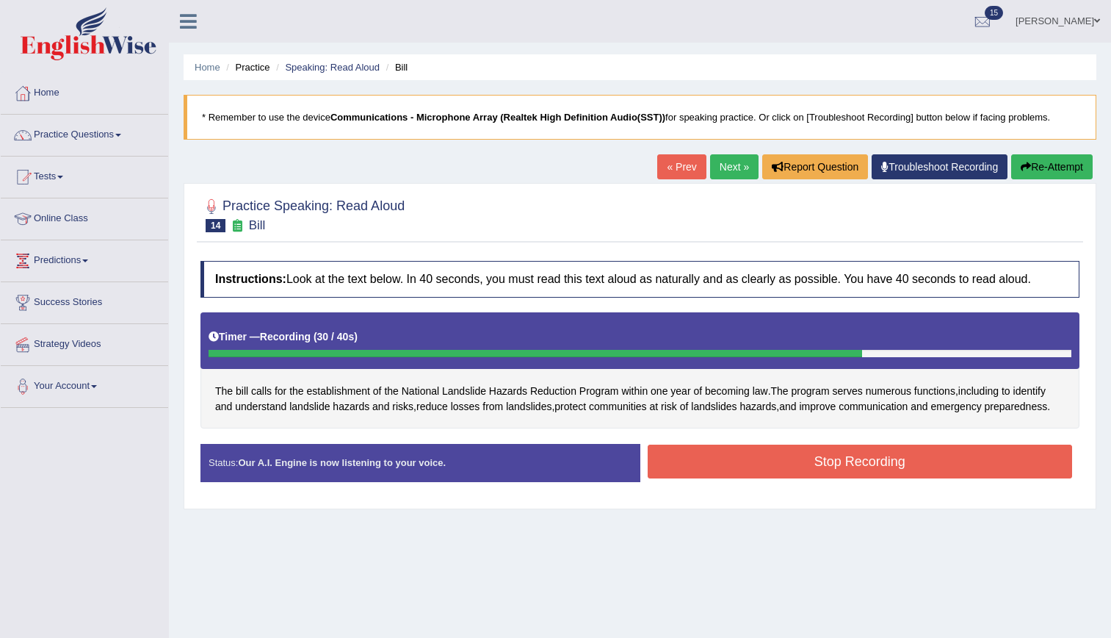
click at [832, 459] on button "Stop Recording" at bounding box center [860, 461] width 425 height 34
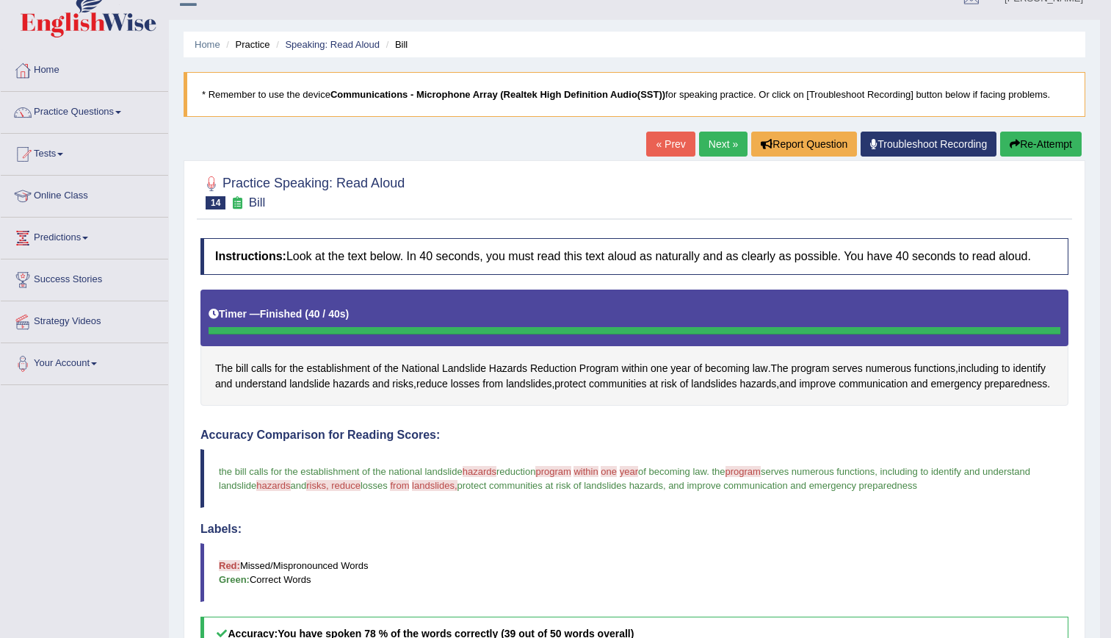
scroll to position [15, 0]
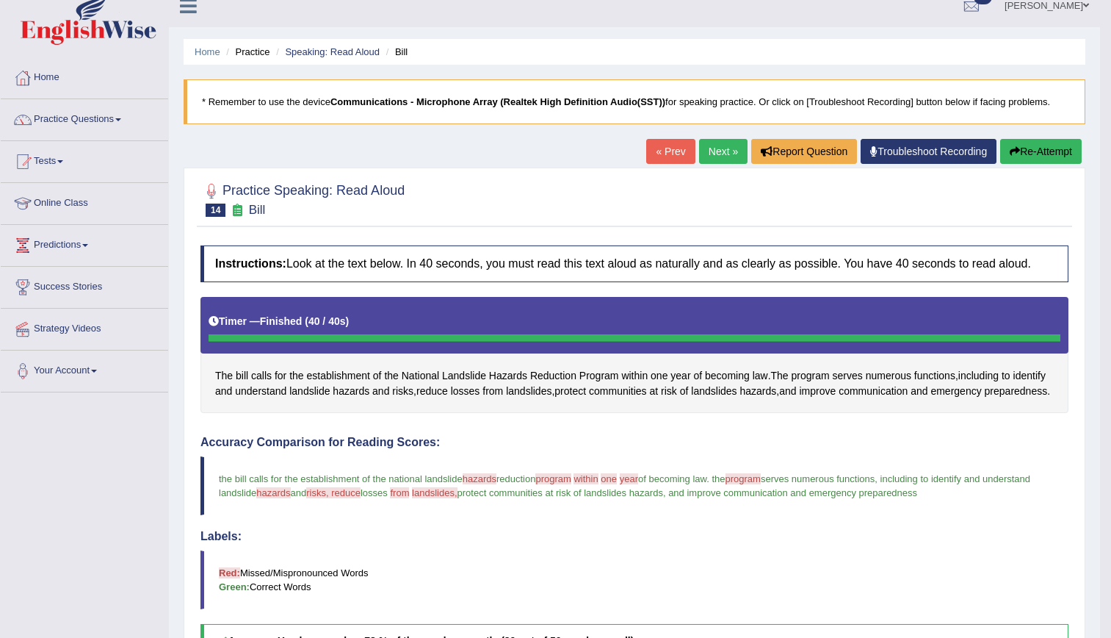
click at [711, 151] on link "Next »" at bounding box center [723, 151] width 48 height 25
